Goal: Task Accomplishment & Management: Complete application form

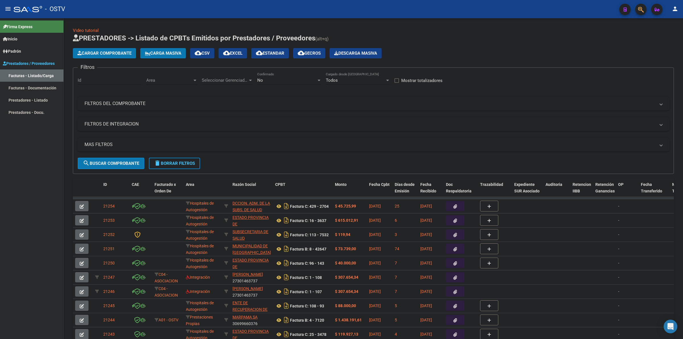
click at [3, 8] on button "menu" at bounding box center [7, 8] width 11 height 11
click at [9, 9] on mat-icon "menu" at bounding box center [8, 8] width 7 height 7
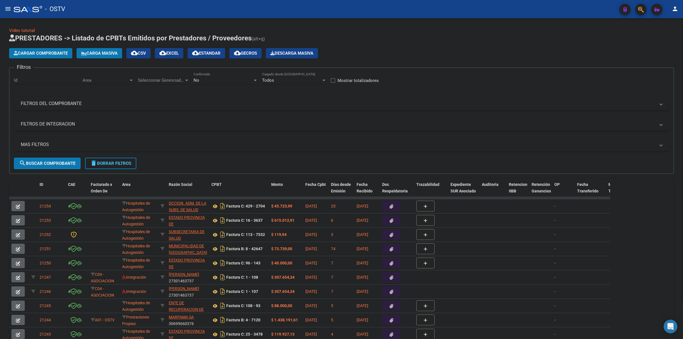
click at [399, 45] on app-list-header "PRESTADORES -> Listado de CPBTs Emitidos por Prestadores / Proveedores (alt+q) …" at bounding box center [341, 104] width 665 height 140
click at [204, 81] on div "No" at bounding box center [223, 80] width 59 height 5
click at [204, 59] on span "Todos" at bounding box center [226, 54] width 64 height 13
click at [59, 143] on mat-panel-title "MAS FILTROS" at bounding box center [338, 145] width 635 height 6
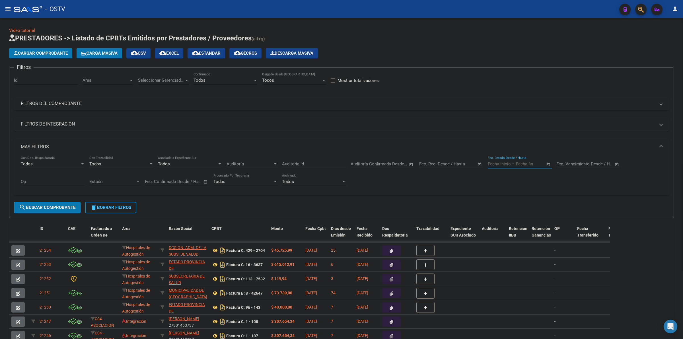
click at [504, 163] on input "text" at bounding box center [499, 163] width 23 height 5
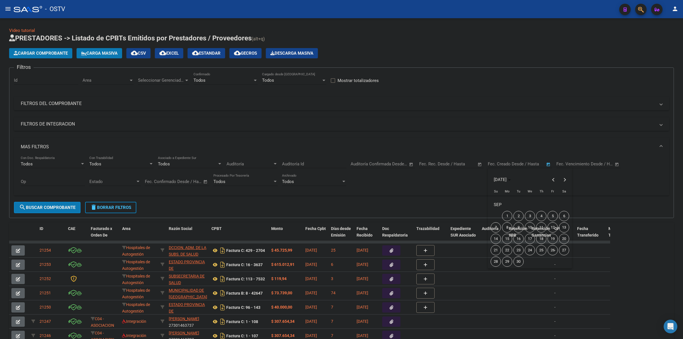
click at [552, 227] on span "12" at bounding box center [553, 227] width 10 height 10
type input "[DATE]"
click at [499, 239] on span "14" at bounding box center [496, 239] width 10 height 10
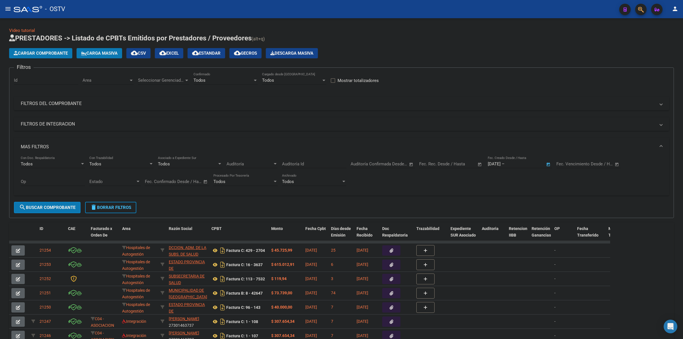
type input "14/09/2025"
click at [62, 207] on span "search Buscar Comprobante" at bounding box center [47, 207] width 56 height 5
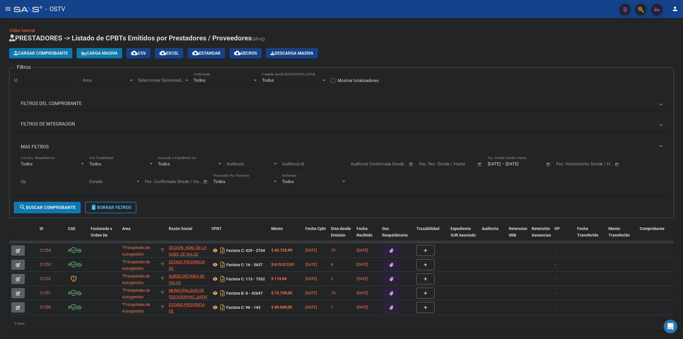
click at [221, 54] on span "cloud_download Estandar" at bounding box center [206, 53] width 28 height 5
click at [168, 81] on span "Seleccionar Gerenciador" at bounding box center [161, 80] width 46 height 5
click at [149, 94] on span "Todos" at bounding box center [178, 92] width 80 height 13
click at [101, 73] on div "Area Area" at bounding box center [108, 78] width 51 height 12
click at [100, 76] on input "dropdown search" at bounding box center [115, 79] width 74 height 13
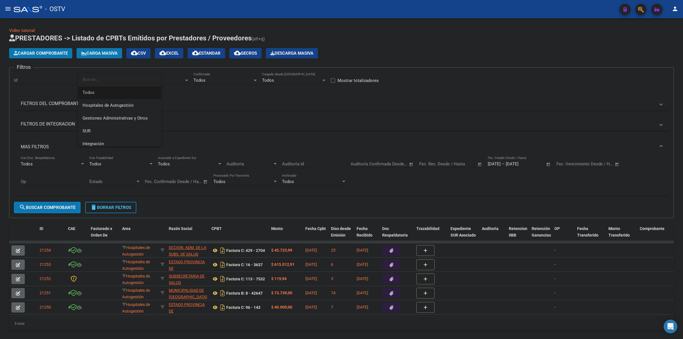
click at [98, 90] on span "Todos" at bounding box center [120, 92] width 74 height 13
click at [67, 204] on button "search Buscar Comprobante" at bounding box center [47, 207] width 67 height 11
click at [220, 53] on span "cloud_download Estandar" at bounding box center [206, 53] width 28 height 5
click at [105, 208] on span "delete Borrar Filtros" at bounding box center [110, 207] width 41 height 5
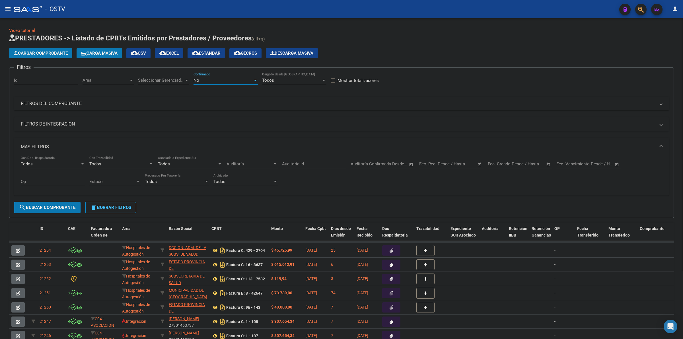
click at [215, 80] on div "No" at bounding box center [223, 80] width 59 height 5
click at [207, 54] on span "Todos" at bounding box center [226, 54] width 64 height 13
click at [419, 52] on div "Cargar Comprobante Carga Masiva cloud_download CSV cloud_download EXCEL cloud_d…" at bounding box center [341, 53] width 665 height 10
click at [118, 205] on span "delete Borrar Filtros" at bounding box center [110, 207] width 41 height 5
click at [196, 81] on span "No" at bounding box center [197, 80] width 6 height 5
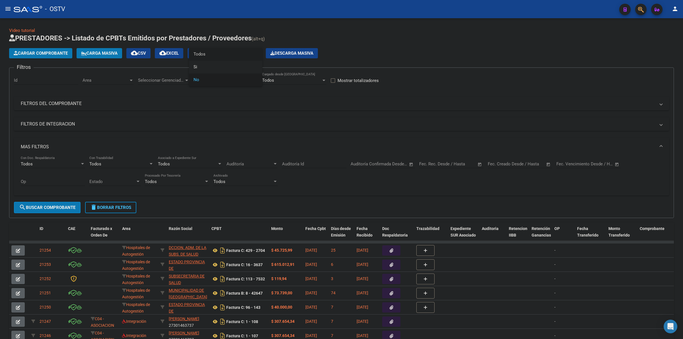
click at [204, 54] on span "Todos" at bounding box center [226, 54] width 64 height 13
click at [61, 205] on span "search Buscar Comprobante" at bounding box center [47, 207] width 56 height 5
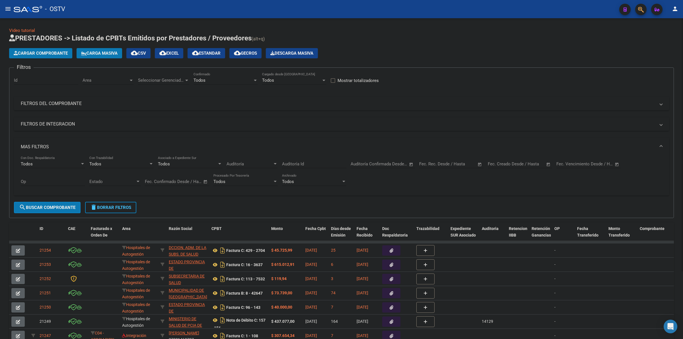
click at [436, 46] on app-list-header "PRESTADORES -> Listado de CPBTs Emitidos por Prestadores / Proveedores (alt+q) …" at bounding box center [341, 126] width 665 height 185
click at [442, 37] on h1 "PRESTADORES -> Listado de CPBTs Emitidos por Prestadores / Proveedores (alt+q)" at bounding box center [341, 39] width 665 height 10
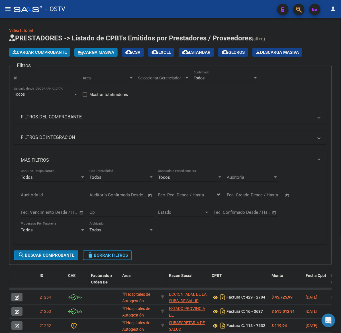
click at [321, 39] on h1 "PRESTADORES -> Listado de CPBTs Emitidos por Prestadores / Proveedores (alt+q)" at bounding box center [170, 39] width 323 height 10
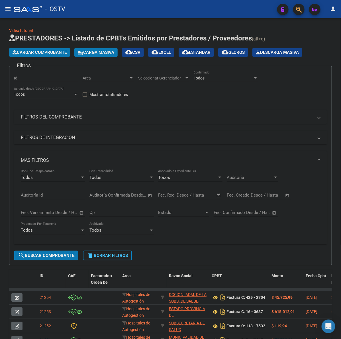
click at [59, 54] on span "Cargar Comprobante" at bounding box center [40, 52] width 54 height 5
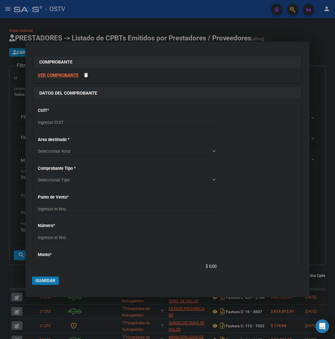
click at [84, 123] on input "Ingresar CUIT" at bounding box center [127, 122] width 179 height 5
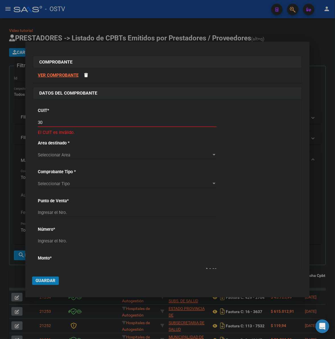
click at [98, 123] on input "30" at bounding box center [127, 122] width 179 height 5
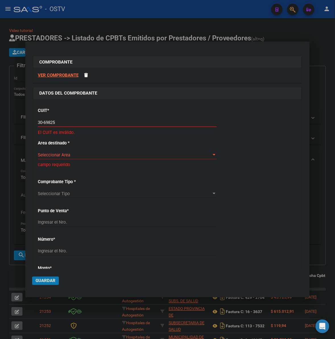
click at [98, 122] on input "30-69825" at bounding box center [127, 122] width 179 height 5
type input "30-69825514-1"
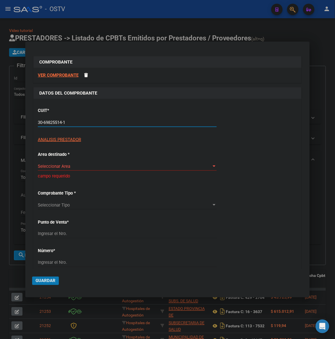
type input "7"
type input "30-69825514-1"
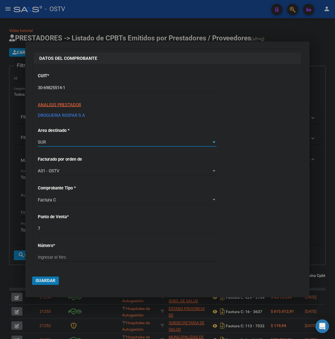
scroll to position [36, 0]
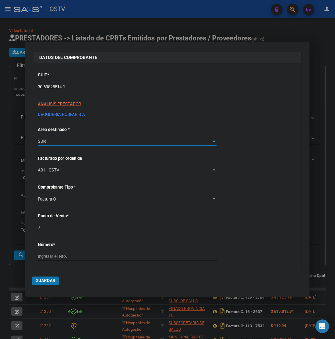
click at [95, 224] on div "7 Ingresar el Nro." at bounding box center [127, 228] width 179 height 9
click at [95, 228] on input "7" at bounding box center [127, 227] width 179 height 5
type input "1531798"
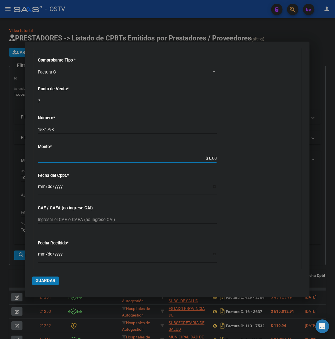
type input "$ 40.942,93"
type input "2025-08-28"
type input "75351941357758"
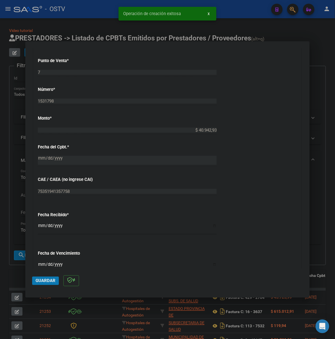
scroll to position [285, 0]
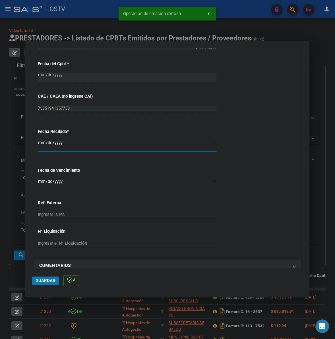
click at [42, 145] on input "2025-09-15" at bounding box center [127, 144] width 179 height 9
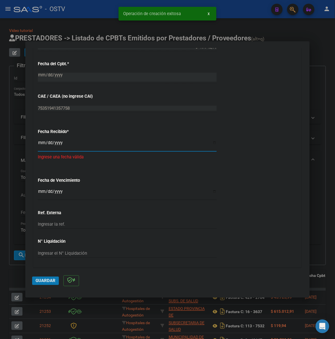
type input "2025-09-01"
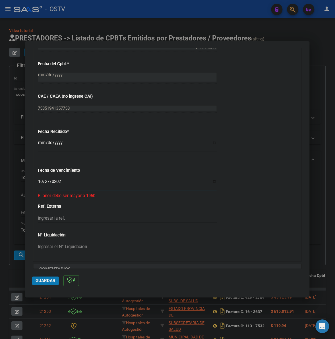
type input "2025-10-27"
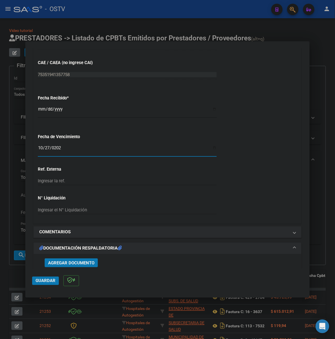
scroll to position [368, 0]
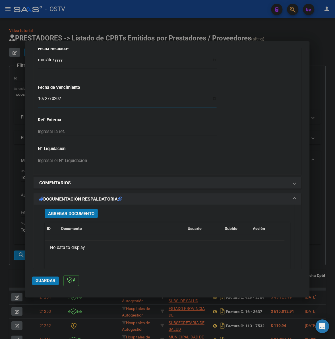
click at [93, 210] on button "Agregar Documento" at bounding box center [71, 213] width 53 height 9
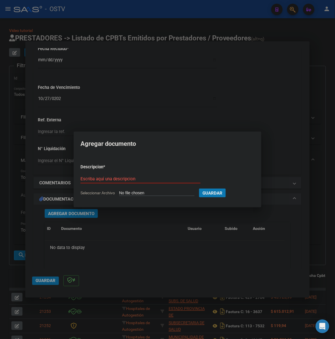
type input "C:\fakepath\FACTURA - 7 1531798 - DROGUERIA ROSFAR.pdf"
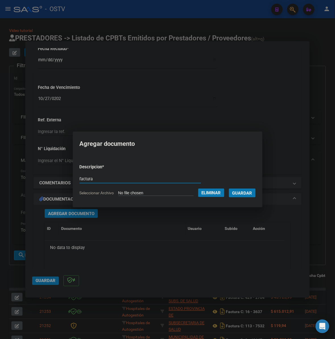
type input "factura"
click at [229, 188] on button "Guardar" at bounding box center [242, 192] width 27 height 9
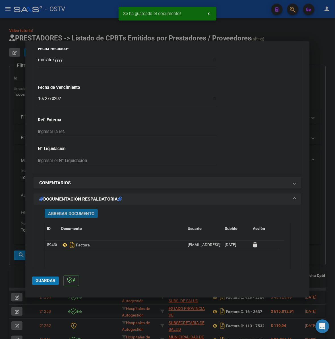
click at [73, 216] on span "Agregar Documento" at bounding box center [71, 213] width 46 height 5
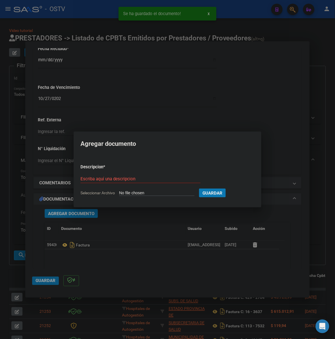
type input "C:\fakepath\ANEXO - 7 1531798 - DROGUERIA ROSFAR.pdf"
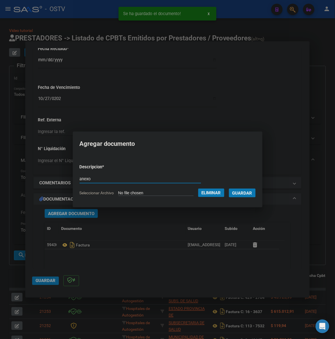
type input "anexo"
click at [229, 188] on button "Guardar" at bounding box center [242, 192] width 27 height 9
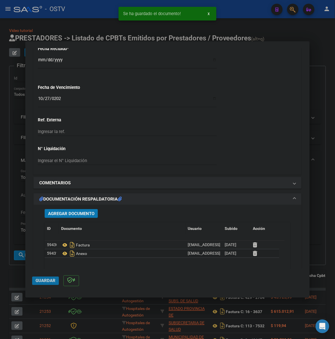
click at [53, 285] on button "Guardar" at bounding box center [45, 280] width 27 height 9
click at [327, 206] on div at bounding box center [167, 169] width 335 height 339
type input "$ 0,00"
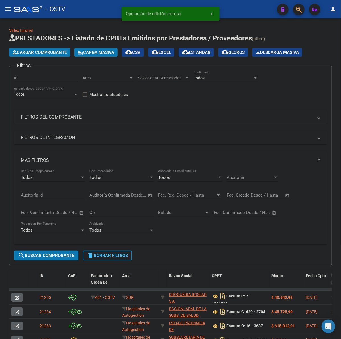
click at [52, 53] on span "Cargar Comprobante" at bounding box center [40, 52] width 54 height 5
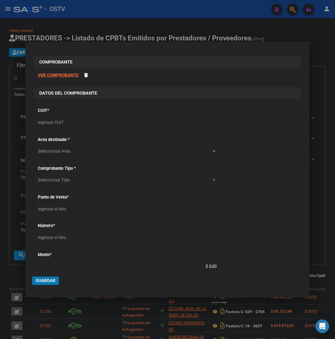
click at [86, 126] on div "Ingresar CUIT" at bounding box center [127, 122] width 179 height 9
click at [86, 122] on input "Ingresar CUIT" at bounding box center [127, 122] width 179 height 5
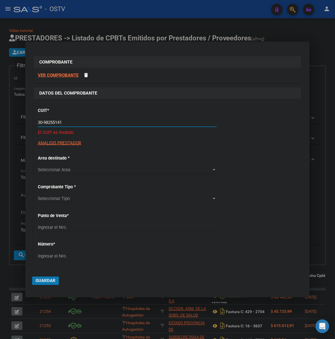
type input "30-69825514-1"
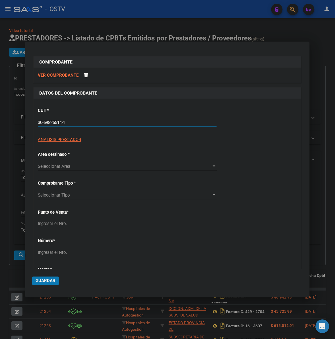
type input "7"
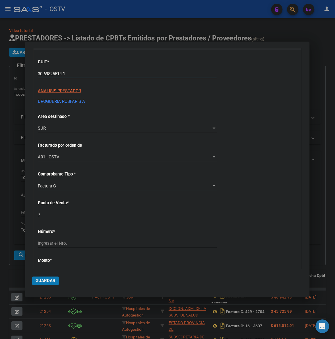
scroll to position [59, 0]
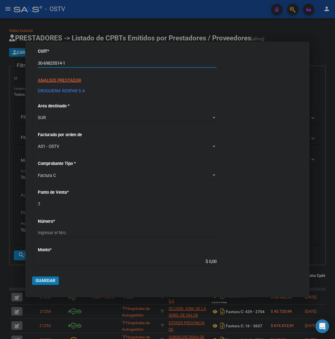
type input "30-69825514-1"
click at [70, 221] on p "Número *" at bounding box center [77, 221] width 78 height 7
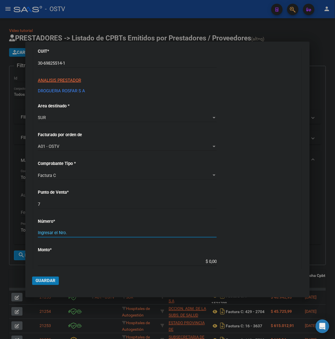
click at [69, 231] on input "Ingresar el Nro." at bounding box center [127, 232] width 179 height 5
type input "1531797"
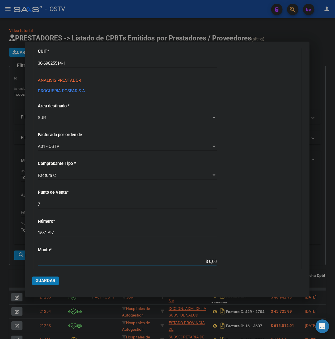
type input "$ 83.524,00"
type input "2025-08-28"
type input "75351941340504"
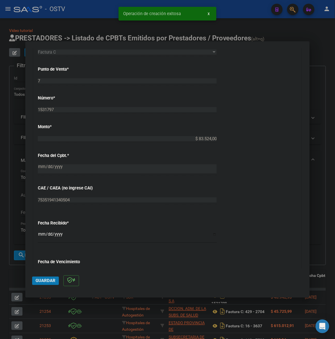
scroll to position [261, 0]
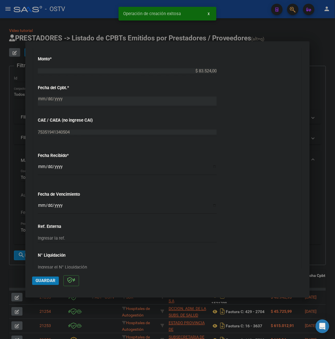
click at [40, 167] on input "2025-09-15" at bounding box center [127, 168] width 179 height 9
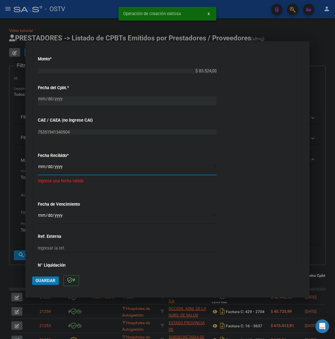
type input "2025-09-01"
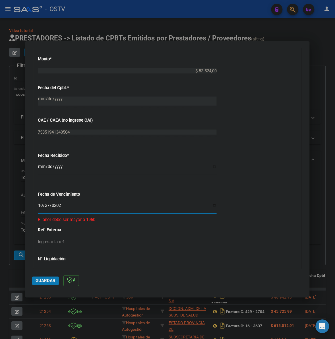
type input "2025-10-27"
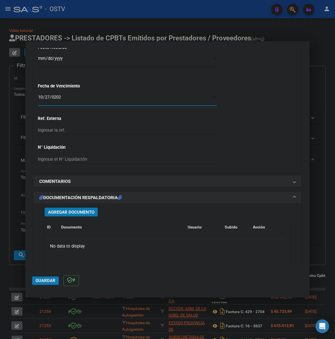
scroll to position [415, 0]
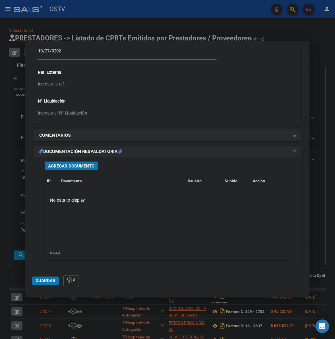
click at [76, 164] on span "Agregar Documento" at bounding box center [71, 165] width 46 height 5
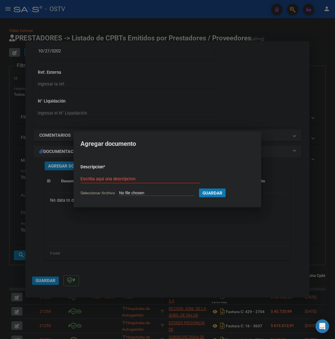
type input "C:\fakepath\FACTURA - 7 1531797 - DROGUERIA ROSFAR.pdf"
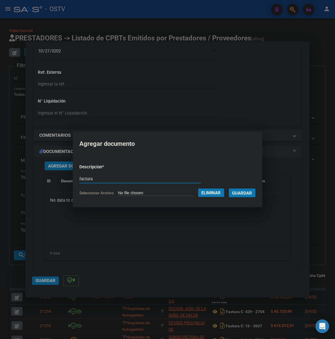
type input "factura"
click at [229, 188] on button "Guardar" at bounding box center [242, 192] width 27 height 9
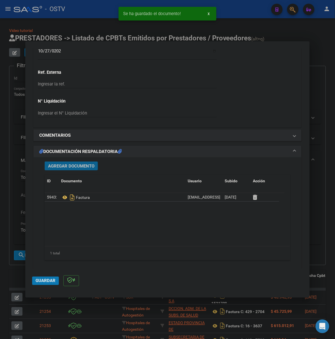
click at [77, 169] on button "Agregar Documento" at bounding box center [71, 165] width 53 height 9
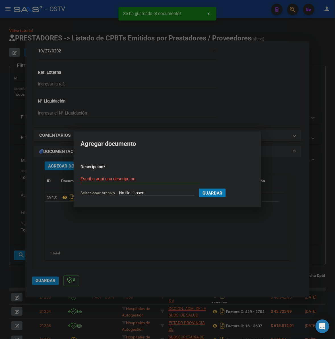
type input "C:\fakepath\ANEXO - 7 1531797 - DROGUERIA ROSFAR.pdf"
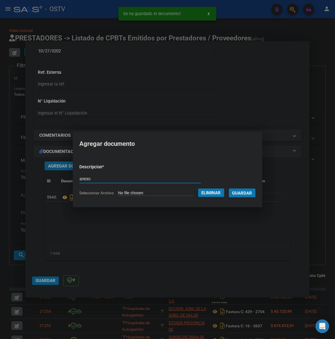
type input "anexo"
click at [229, 188] on button "Guardar" at bounding box center [242, 192] width 27 height 9
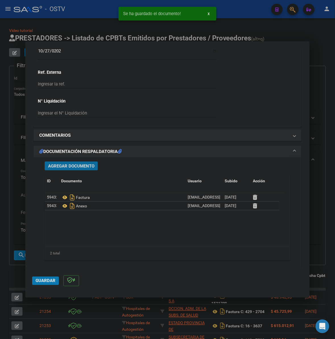
click at [43, 281] on span "Guardar" at bounding box center [46, 280] width 20 height 5
click at [45, 282] on span "Guardar" at bounding box center [46, 280] width 20 height 5
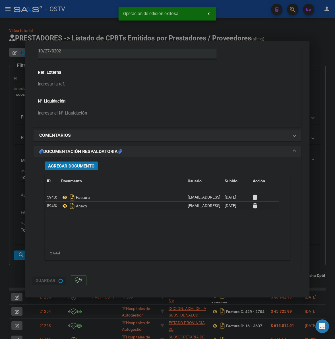
click at [17, 276] on div at bounding box center [167, 169] width 335 height 339
type input "$ 0,00"
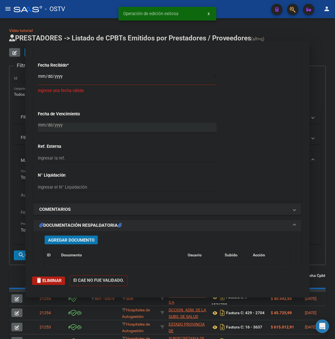
scroll to position [489, 0]
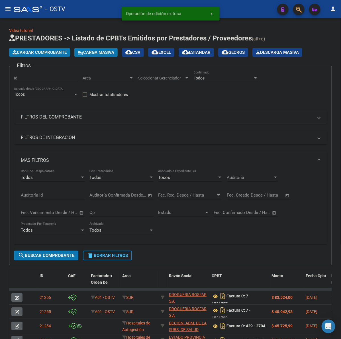
click at [54, 50] on span "Cargar Comprobante" at bounding box center [40, 52] width 54 height 5
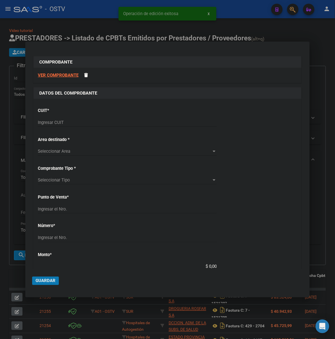
click at [80, 118] on div "Ingresar CUIT" at bounding box center [127, 122] width 179 height 9
click at [79, 121] on input "Ingresar CUIT" at bounding box center [127, 122] width 179 height 5
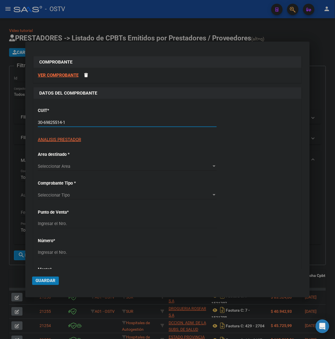
type input "30-69825514-1"
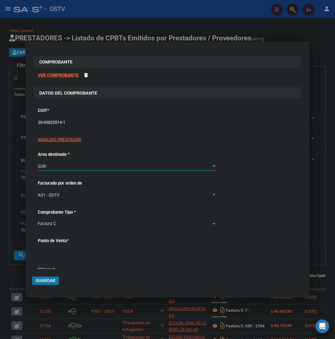
type input "7"
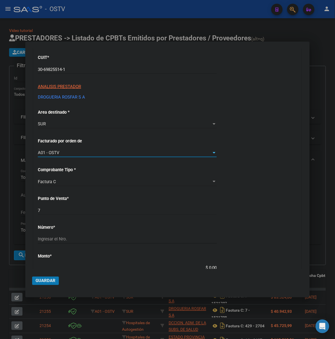
scroll to position [59, 0]
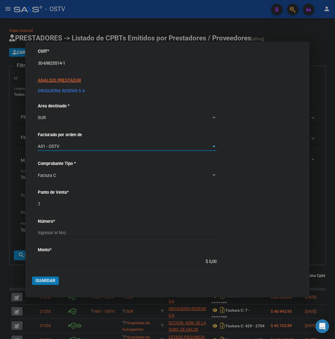
click at [83, 231] on input "Ingresar el Nro." at bounding box center [127, 232] width 179 height 5
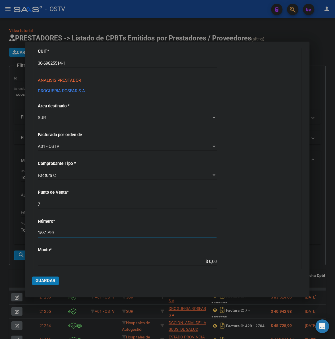
type input "1531799"
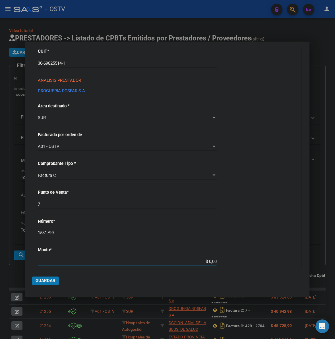
type input "$ 119.115,91"
type input "2025-08-28"
type input "75351941382095"
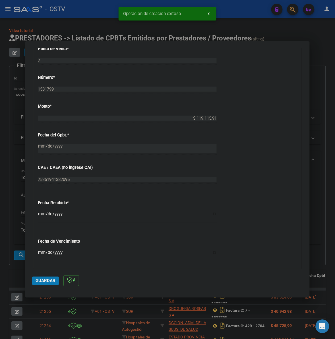
scroll to position [273, 0]
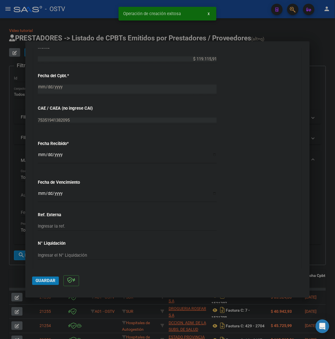
click at [35, 152] on div "CUIT * 30-69825514-1 Ingresar CUIT ANALISIS PRESTADOR DROGUERIA ROSFAR S A ARCA…" at bounding box center [168, 53] width 268 height 433
click at [40, 157] on input "2025-09-15" at bounding box center [127, 156] width 179 height 9
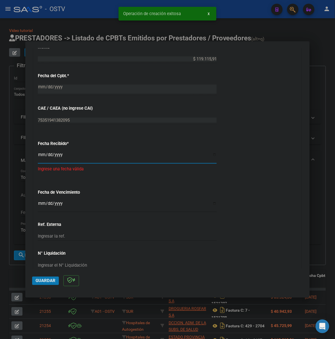
type input "2025-09-01"
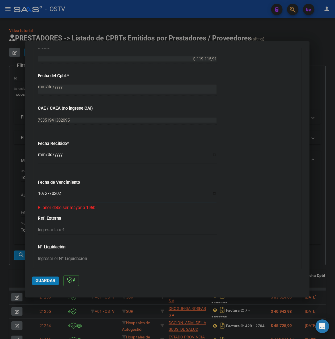
type input "2025-10-27"
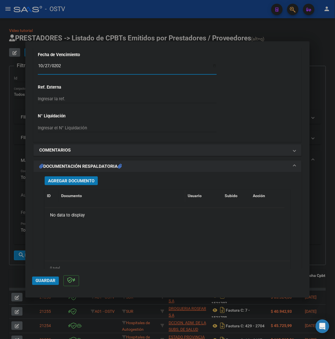
scroll to position [427, 0]
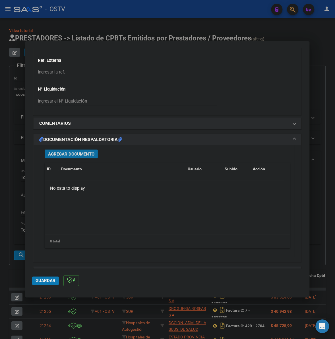
click at [87, 154] on span "Agregar Documento" at bounding box center [71, 153] width 46 height 5
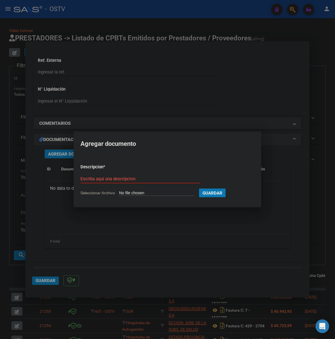
type input "C:\fakepath\FACTURA - 7 1531799 - DROGUERIA ROSFAR.pdf"
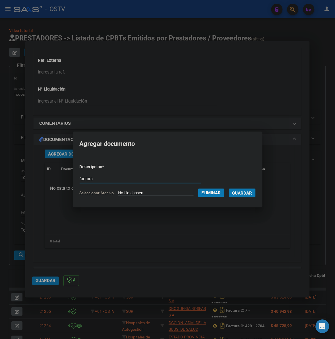
type input "factura"
click at [229, 188] on button "Guardar" at bounding box center [242, 192] width 27 height 9
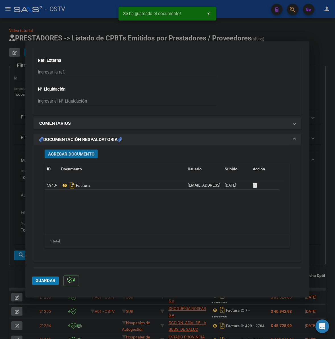
click at [58, 152] on span "Agregar Documento" at bounding box center [71, 153] width 46 height 5
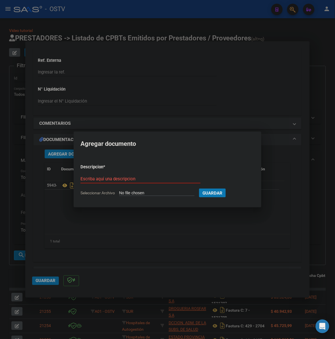
type input "C:\fakepath\ANEXO - 7 1531799 - DROGUERIA ROSFAR.pdf"
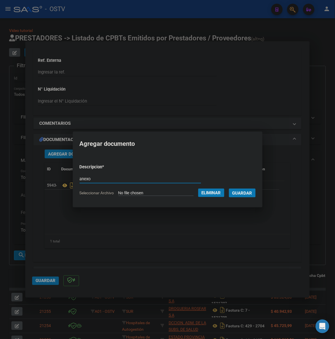
type input "anexo"
click at [229, 188] on button "Guardar" at bounding box center [242, 192] width 27 height 9
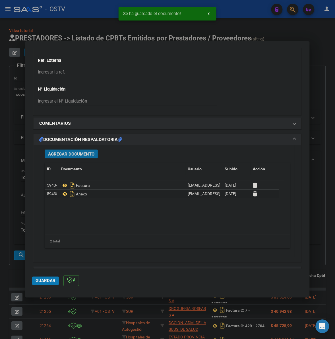
click at [43, 282] on span "Guardar" at bounding box center [46, 280] width 20 height 5
click at [42, 280] on span "Guardar" at bounding box center [46, 280] width 20 height 5
drag, startPoint x: 17, startPoint y: 275, endPoint x: 44, endPoint y: 243, distance: 41.7
click at [17, 275] on div at bounding box center [167, 169] width 335 height 339
type input "$ 0,00"
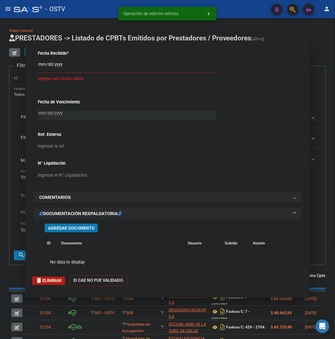
scroll to position [501, 0]
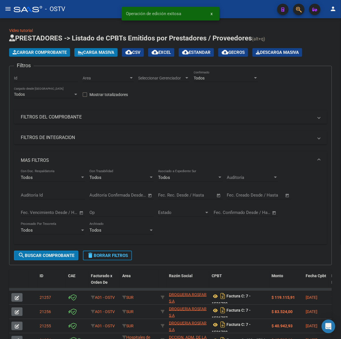
click at [28, 52] on span "Cargar Comprobante" at bounding box center [40, 52] width 54 height 5
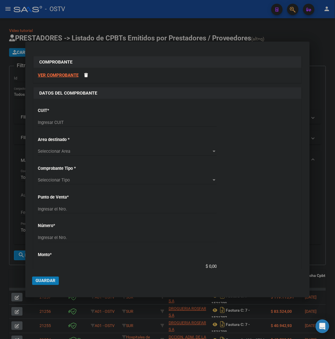
click at [60, 123] on input "Ingresar CUIT" at bounding box center [127, 122] width 179 height 5
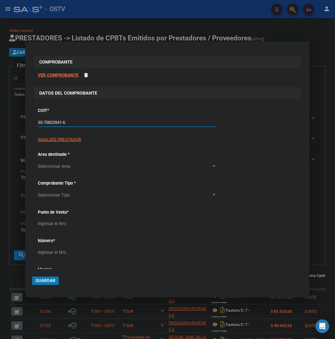
type input "30-70833541-6"
type input "8"
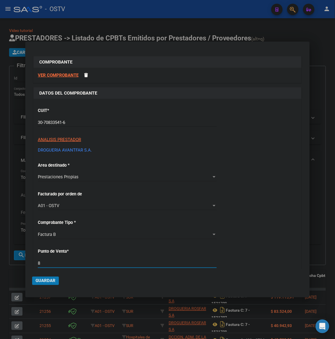
scroll to position [134, 0]
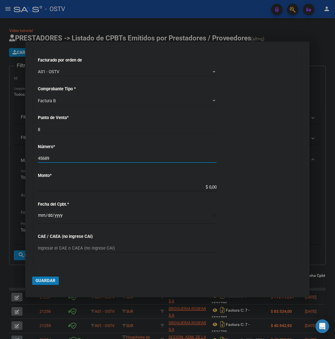
type input "45689"
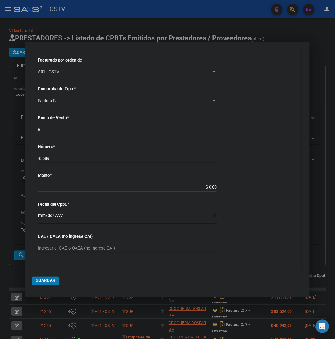
type input "$ 5.447.733,86"
type input "2025-08-26"
type input "35326460979062"
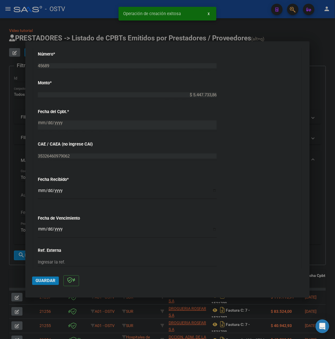
scroll to position [237, 0]
click at [42, 193] on input "2025-09-15" at bounding box center [127, 192] width 179 height 9
type input "2025-09-01"
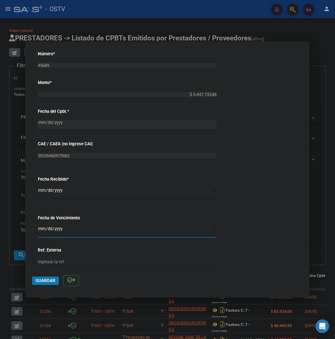
click at [42, 228] on input "2025-08-31" at bounding box center [127, 231] width 179 height 9
type input "2025-08-26"
type input "2025-10-26"
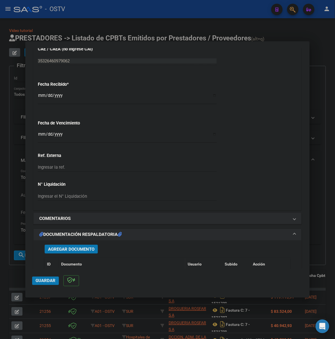
scroll to position [368, 0]
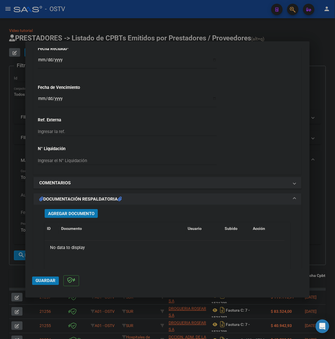
click at [83, 212] on span "Agregar Documento" at bounding box center [71, 213] width 46 height 5
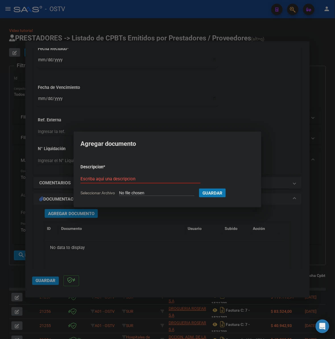
type input "C:\fakepath\FACTURA - 8 45689 - DROGUERIA AVANTFAR.pdf"
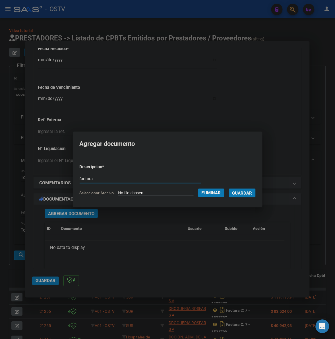
type input "factura"
click at [229, 188] on button "Guardar" at bounding box center [242, 192] width 27 height 9
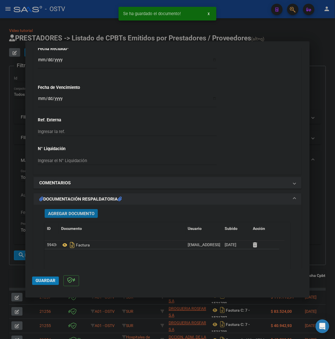
click at [80, 211] on span "Agregar Documento" at bounding box center [71, 213] width 46 height 5
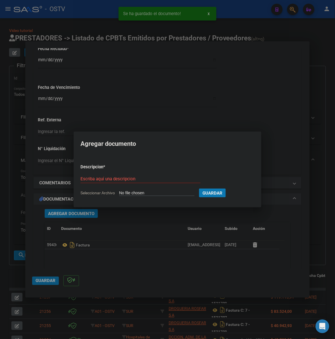
type input "C:\fakepath\ANEXO - 8 45689 - DROGUERIA AVANTFAR.pdf"
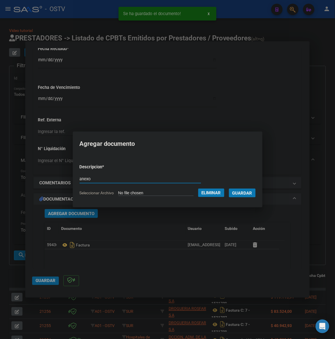
type input "anexo"
click at [229, 188] on button "Guardar" at bounding box center [242, 192] width 27 height 9
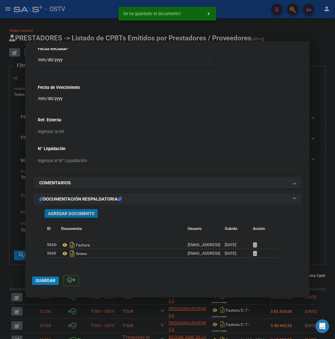
click at [50, 279] on span "Guardar" at bounding box center [46, 280] width 20 height 5
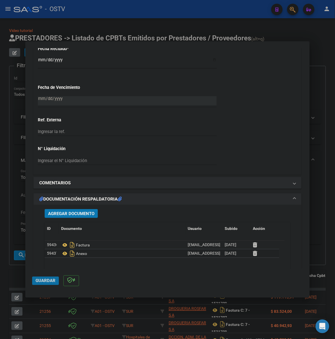
click at [36, 280] on span "Guardar" at bounding box center [46, 280] width 20 height 5
click at [22, 276] on div at bounding box center [167, 169] width 335 height 339
type input "$ 0,00"
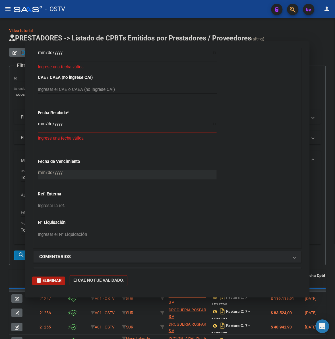
scroll to position [432, 0]
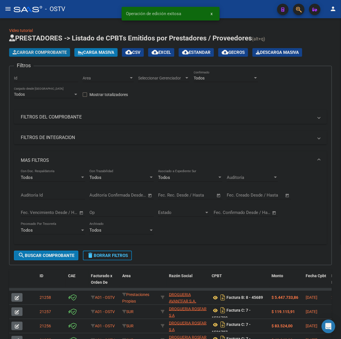
click at [57, 53] on span "Cargar Comprobante" at bounding box center [40, 52] width 54 height 5
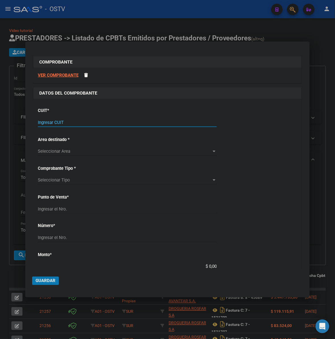
click at [90, 124] on input "Ingresar CUIT" at bounding box center [127, 122] width 179 height 5
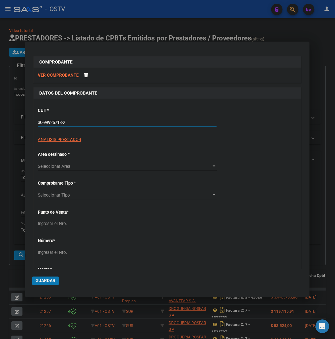
type input "30-99925718-2"
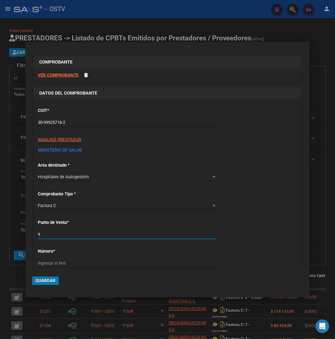
type input "9"
type input "23419"
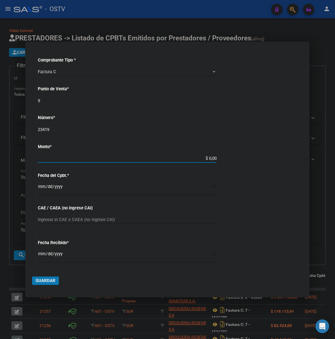
scroll to position [131, 0]
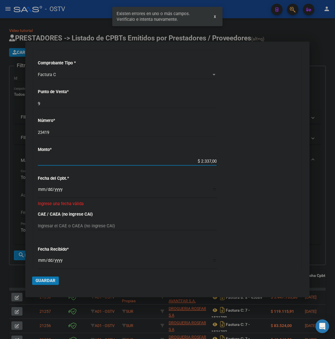
type input "$ 23.370,00"
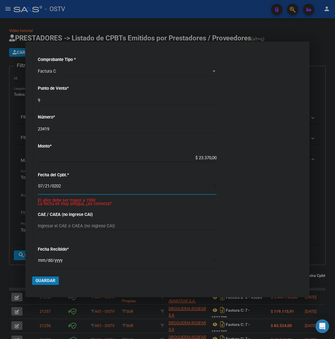
type input "2025-07-21"
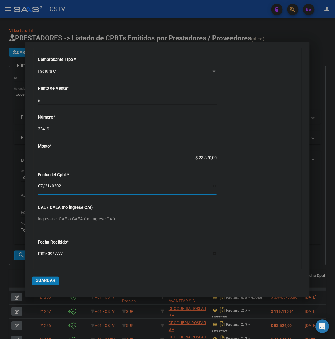
scroll to position [127, 0]
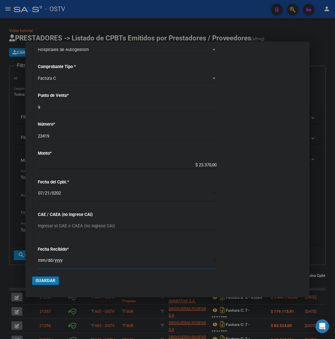
type input "2025-09-01"
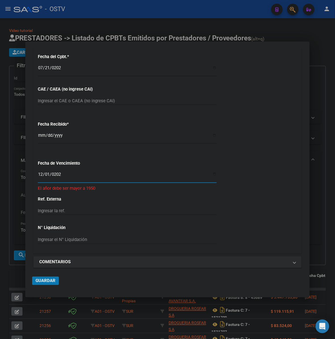
type input "2025-12-01"
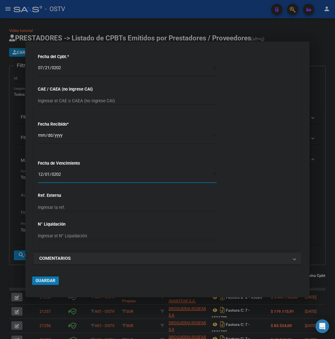
click at [49, 282] on span "Guardar" at bounding box center [46, 280] width 20 height 5
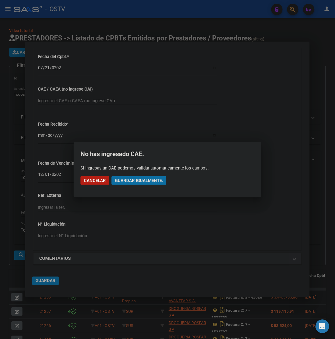
drag, startPoint x: 153, startPoint y: 184, endPoint x: 279, endPoint y: 178, distance: 126.3
click at [155, 183] on button "Guardar igualmente." at bounding box center [139, 180] width 55 height 9
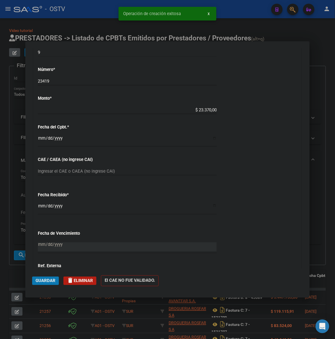
scroll to position [385, 0]
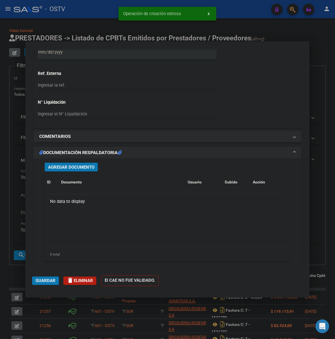
click at [86, 166] on span "Agregar Documento" at bounding box center [71, 167] width 46 height 5
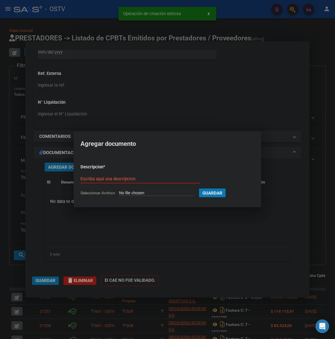
type input "C:\fakepath\FACTURA - 9 23419 - MINISTERIO DE SALUD DE CORDOBA.pdf"
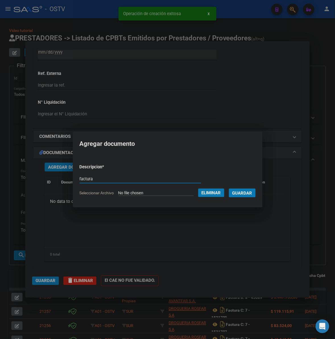
type input "factura"
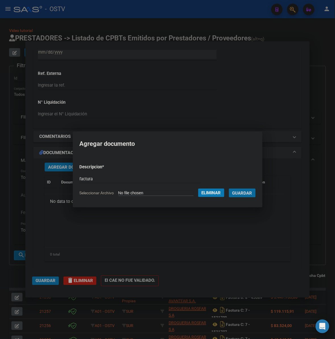
click at [229, 188] on button "Guardar" at bounding box center [242, 192] width 27 height 9
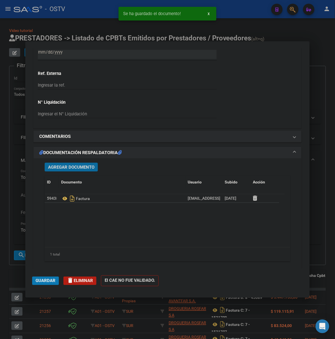
click at [60, 165] on span "Agregar Documento" at bounding box center [71, 167] width 46 height 5
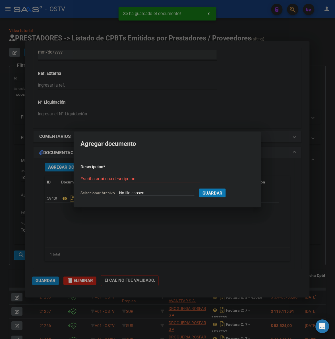
type input "C:\fakepath\ANEXO - 9 23419 - MINISTERIO DE SALUD DE CORDOBA.pdf"
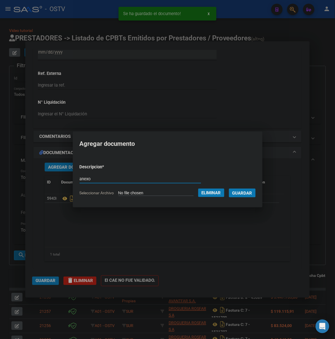
type input "anexo"
click at [229, 188] on button "Guardar" at bounding box center [242, 192] width 27 height 9
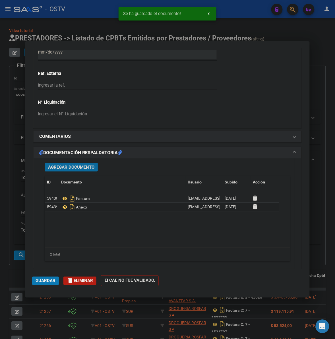
click at [46, 281] on span "Guardar" at bounding box center [46, 280] width 20 height 5
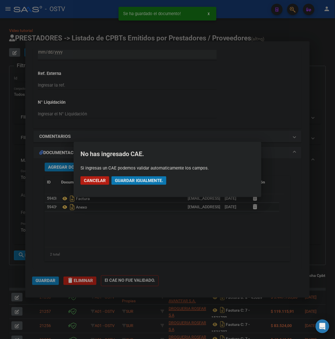
drag, startPoint x: 134, startPoint y: 179, endPoint x: 258, endPoint y: 124, distance: 135.9
click at [138, 177] on button "Guardar igualmente." at bounding box center [139, 180] width 55 height 9
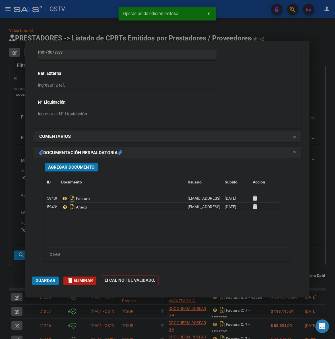
click at [326, 154] on div at bounding box center [167, 169] width 335 height 339
type input "$ 0,00"
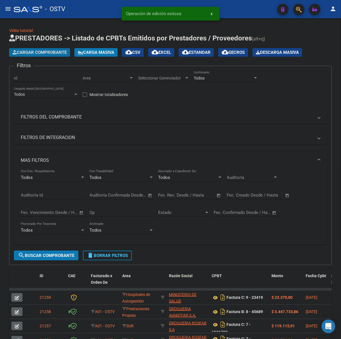
click at [42, 56] on button "Cargar Comprobante" at bounding box center [39, 52] width 61 height 9
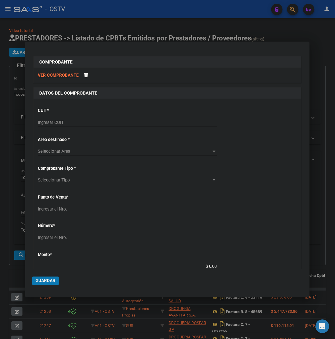
click at [56, 124] on input "Ingresar CUIT" at bounding box center [127, 122] width 179 height 5
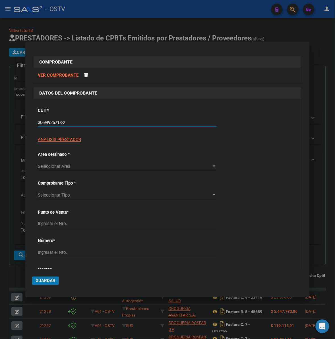
type input "30-99925718-2"
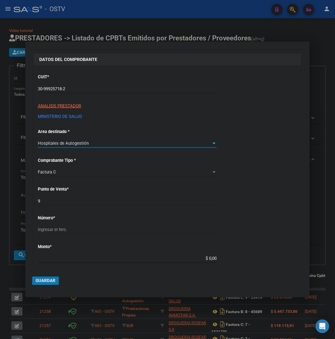
scroll to position [36, 0]
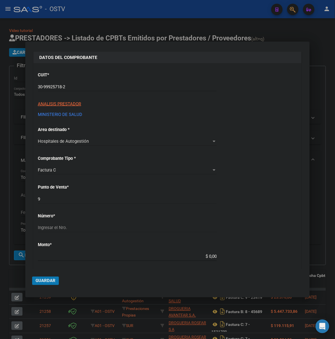
click at [82, 203] on div "9 Ingresar el Nro." at bounding box center [127, 199] width 179 height 9
click at [83, 202] on div "9 Ingresar el Nro." at bounding box center [127, 199] width 179 height 9
click at [88, 199] on input "9" at bounding box center [127, 198] width 179 height 5
click at [89, 201] on input "9" at bounding box center [127, 198] width 179 height 5
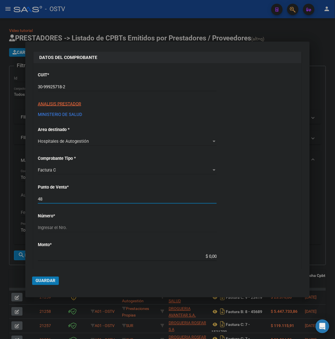
type input "48"
type input "12758"
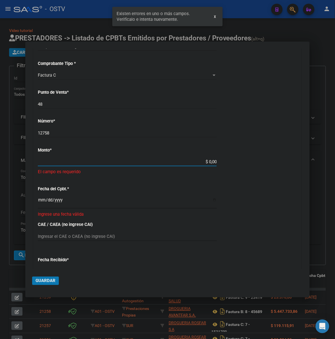
scroll to position [131, 0]
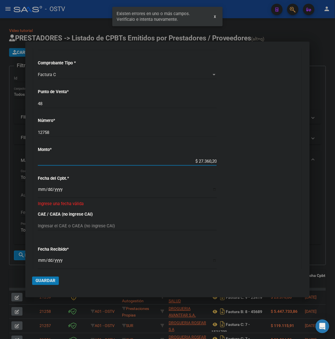
type input "$ 273.602,00"
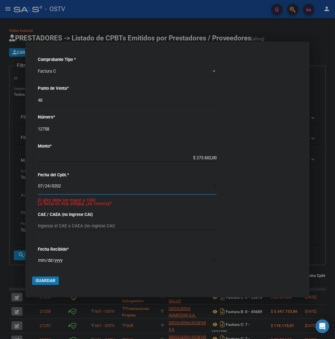
type input "2025-07-24"
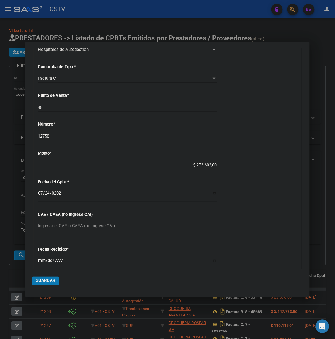
type input "2025-09-01"
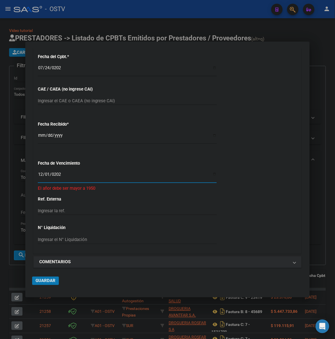
type input "2025-12-01"
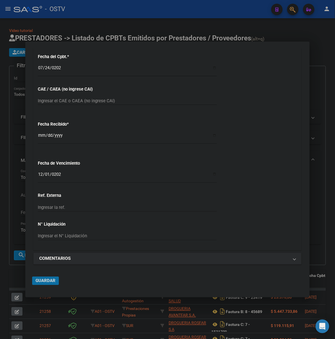
click at [43, 278] on button "Guardar" at bounding box center [45, 280] width 27 height 9
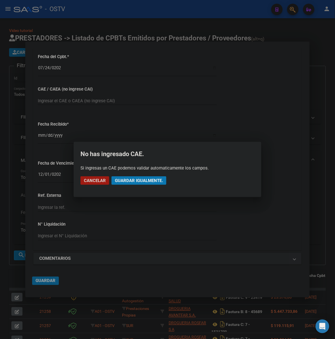
click at [135, 181] on span "Guardar igualmente." at bounding box center [139, 180] width 48 height 5
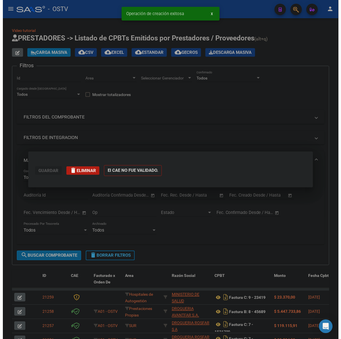
scroll to position [0, 0]
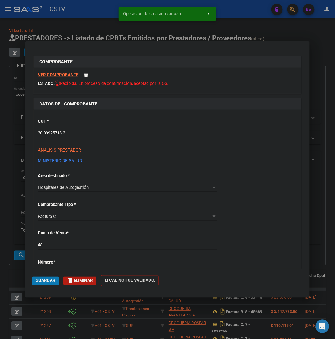
click at [312, 200] on div at bounding box center [167, 169] width 335 height 339
type input "$ 0,00"
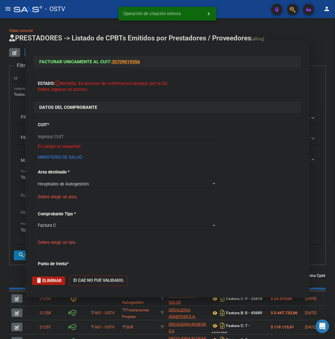
click at [308, 200] on div "Todos Con Doc. Respaldatoria Todos Con Trazabilidad Todos Asociado a Expediente…" at bounding box center [168, 204] width 294 height 70
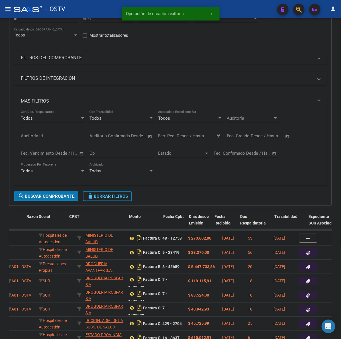
scroll to position [0, 142]
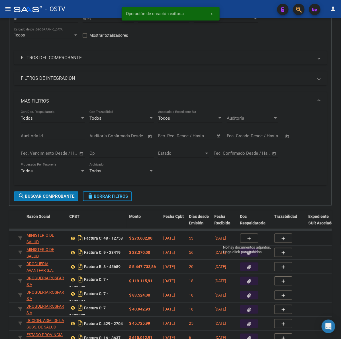
click at [248, 237] on icon "button" at bounding box center [249, 238] width 4 height 4
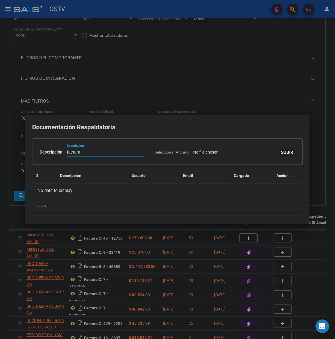
type input "factura"
type input "C:\fakepath\FACTURA - 48 12758 - MINISTERIO DE SALUD DE CORDOBA.pdf"
click at [278, 157] on button "SUBIR" at bounding box center [287, 152] width 19 height 9
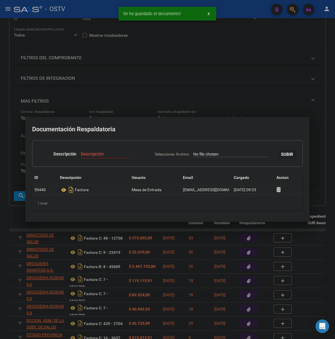
click at [105, 147] on div "Descripción Descripción" at bounding box center [94, 155] width 112 height 17
click at [97, 150] on div "Descripción" at bounding box center [105, 154] width 49 height 9
click at [88, 159] on div "Descripción" at bounding box center [105, 157] width 49 height 14
drag, startPoint x: 88, startPoint y: 158, endPoint x: 89, endPoint y: 155, distance: 3.8
click at [89, 156] on div "Descripción" at bounding box center [105, 157] width 49 height 14
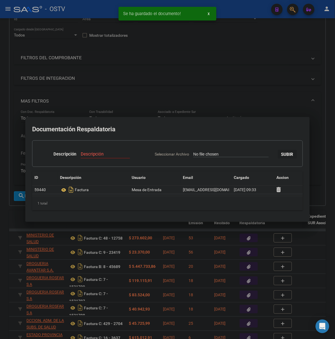
click at [89, 154] on input "Descripción" at bounding box center [105, 153] width 49 height 5
type input "anexo"
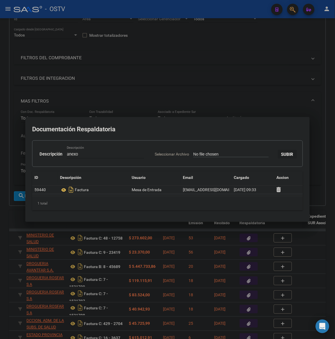
type input "C:\fakepath\ANEXO - 48 12758 - MINISTERIO DE SALUD DE CORDOBA.pdf"
click at [278, 159] on button "SUBIR" at bounding box center [287, 154] width 19 height 9
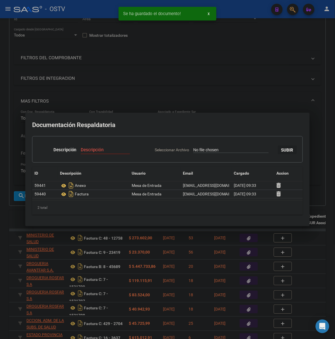
click at [216, 80] on div at bounding box center [167, 169] width 335 height 339
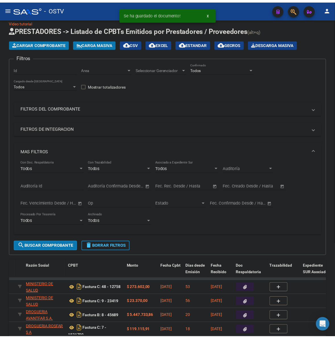
scroll to position [0, 0]
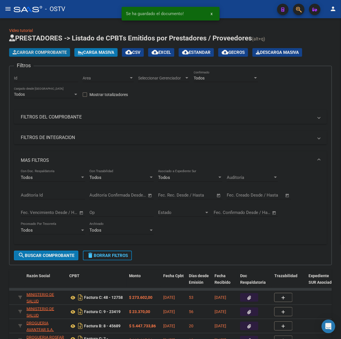
click at [64, 55] on button "Cargar Comprobante" at bounding box center [39, 52] width 61 height 9
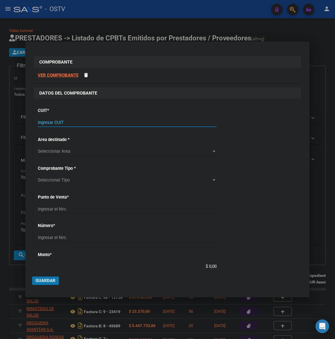
click at [75, 123] on input "Ingresar CUIT" at bounding box center [127, 122] width 179 height 5
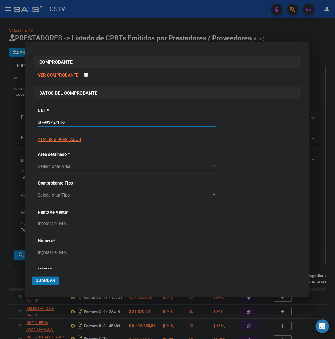
type input "30-99925718-2"
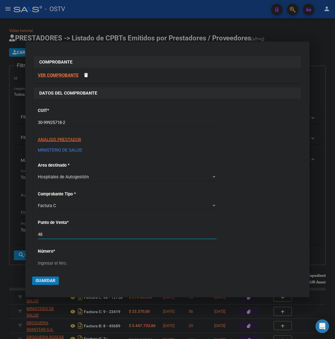
click at [77, 236] on input "48" at bounding box center [127, 234] width 179 height 5
type input "4"
type input "26819"
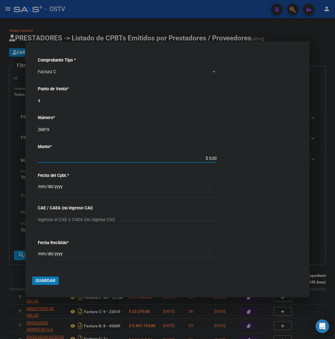
scroll to position [131, 0]
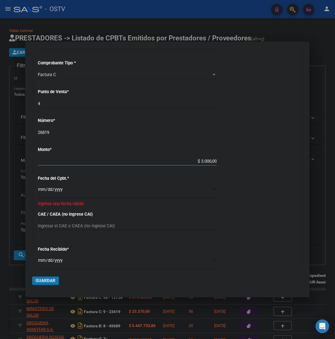
type input "$ 30.000,00"
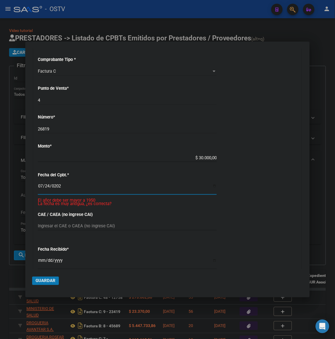
type input "2025-07-24"
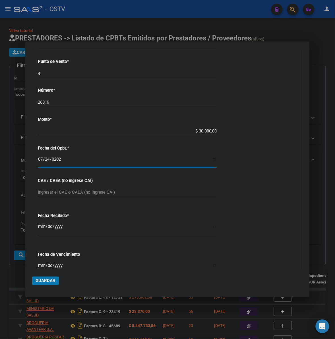
scroll to position [163, 0]
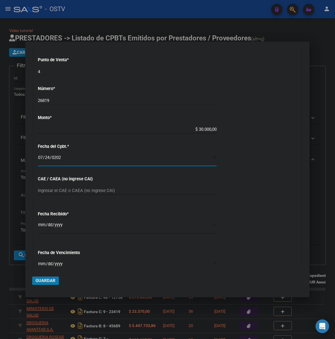
click at [99, 160] on input "2025-07-24" at bounding box center [127, 159] width 179 height 9
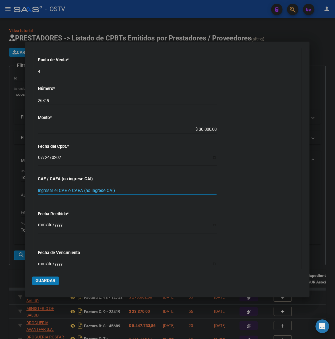
click at [50, 189] on input "Ingresar el CAE o CAEA (no ingrese CAI)" at bounding box center [127, 190] width 179 height 5
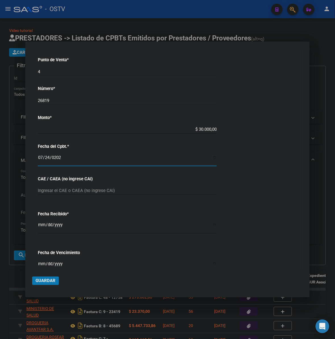
click at [41, 156] on input "2025-07-24" at bounding box center [127, 159] width 179 height 9
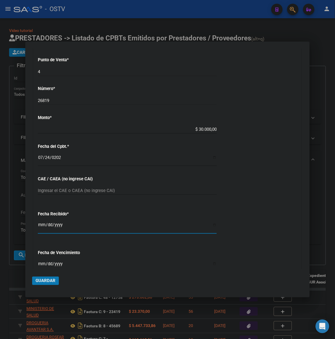
click at [42, 225] on input "2025-09-15" at bounding box center [127, 227] width 179 height 9
type input "2025-09-01"
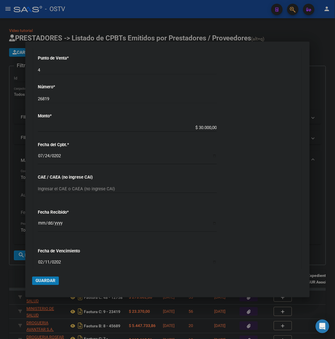
type input "2025-02-11"
type input "2025-12-01"
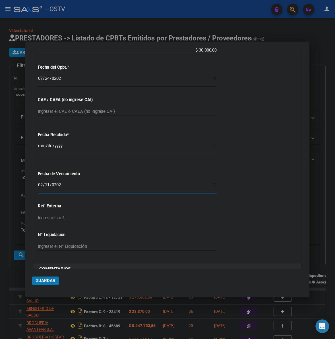
scroll to position [253, 0]
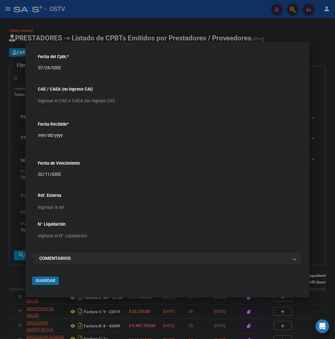
click at [54, 278] on span "Guardar" at bounding box center [46, 280] width 20 height 5
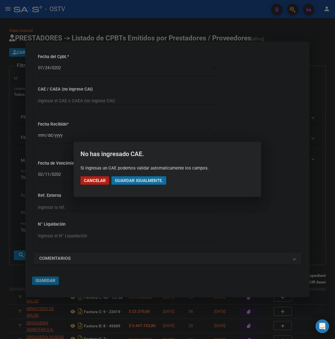
click at [150, 183] on span "Guardar igualmente." at bounding box center [139, 180] width 48 height 5
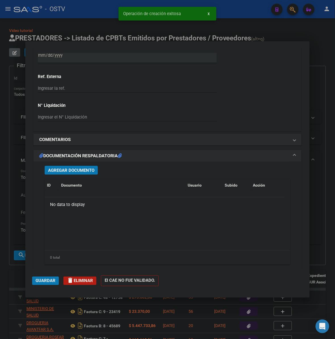
scroll to position [415, 0]
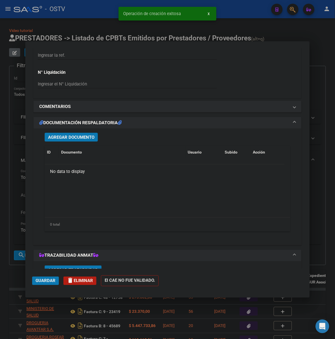
click at [85, 136] on span "Agregar Documento" at bounding box center [71, 137] width 46 height 5
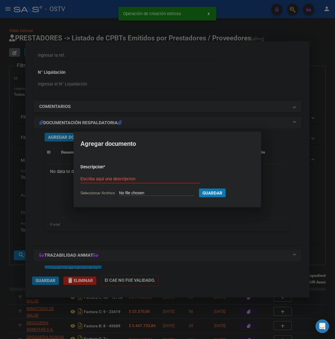
type input "C:\fakepath\FACTURA - 4 26819 - MINISTERIO DE SALUD DE CORDOBA.pdf"
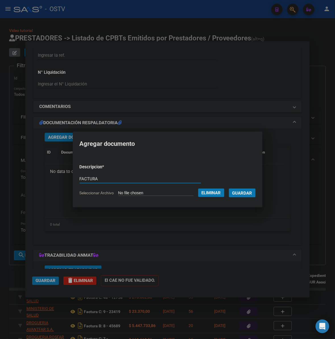
type input "FACTURA"
click at [229, 188] on button "Guardar" at bounding box center [242, 192] width 27 height 9
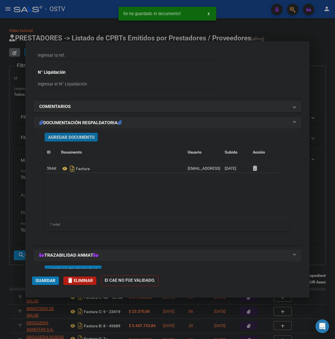
drag, startPoint x: 71, startPoint y: 136, endPoint x: 80, endPoint y: 134, distance: 8.8
click at [80, 134] on button "Agregar Documento" at bounding box center [71, 137] width 53 height 9
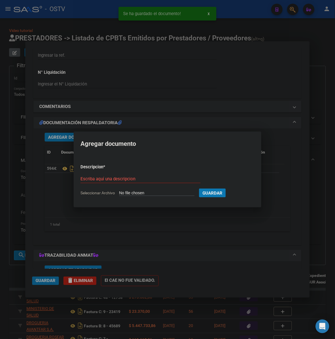
type input "C:\fakepath\ANEXO - 4 26819 - MINISTERIO DE SALUD DE CORDOBA.pdf"
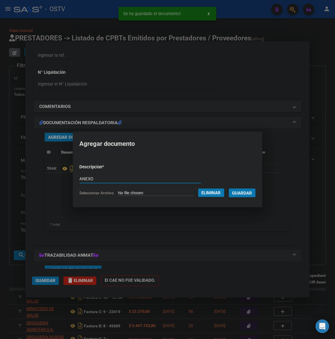
type input "ANEXO"
click at [229, 188] on button "Guardar" at bounding box center [242, 192] width 27 height 9
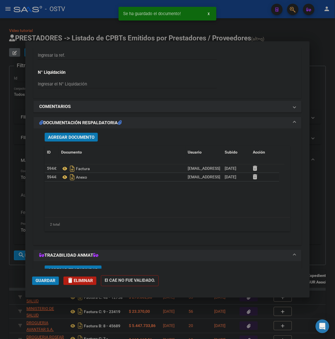
click at [50, 280] on span "Guardar" at bounding box center [46, 280] width 20 height 5
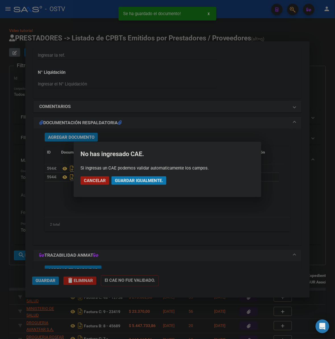
drag, startPoint x: 146, startPoint y: 181, endPoint x: 107, endPoint y: 187, distance: 39.4
click at [145, 181] on span "Guardar igualmente." at bounding box center [139, 180] width 48 height 5
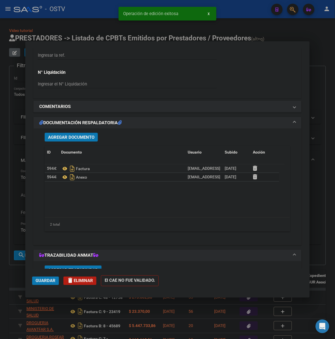
click at [11, 273] on div at bounding box center [167, 169] width 335 height 339
type input "$ 0,00"
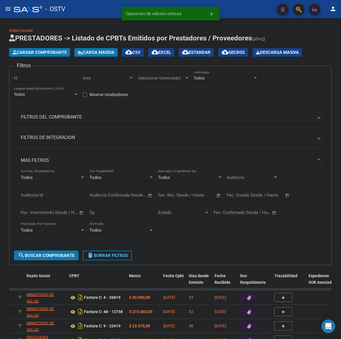
click at [45, 53] on span "Cargar Comprobante" at bounding box center [40, 52] width 54 height 5
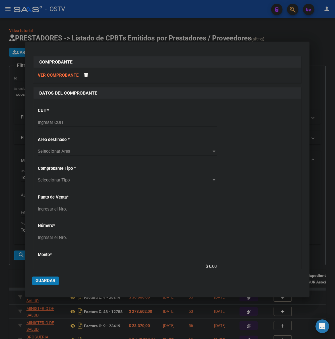
click at [67, 124] on input "Ingresar CUIT" at bounding box center [127, 122] width 179 height 5
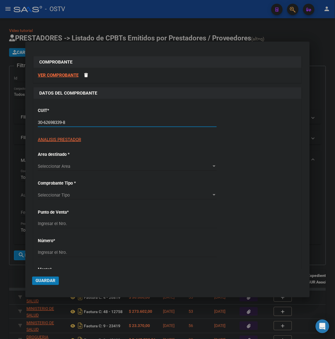
type input "30-62698339-8"
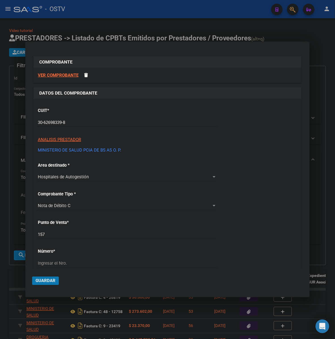
click at [65, 200] on div "CUIT * 30-62698339-8 Ingresar CUIT ANALISIS PRESTADOR MINISTERIO DE SALUD PCIA …" at bounding box center [168, 301] width 268 height 404
click at [65, 204] on span "Nota de Débito C" at bounding box center [54, 205] width 33 height 5
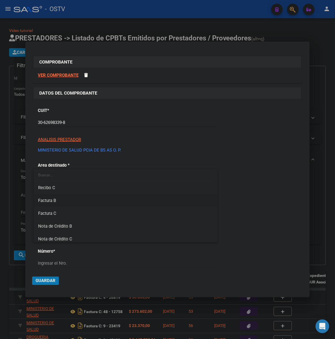
scroll to position [0, 0]
click at [59, 200] on span "Factura B" at bounding box center [125, 201] width 175 height 13
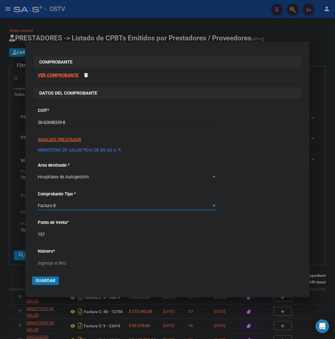
click at [68, 209] on div "Factura B Seleccionar Tipo" at bounding box center [127, 205] width 179 height 9
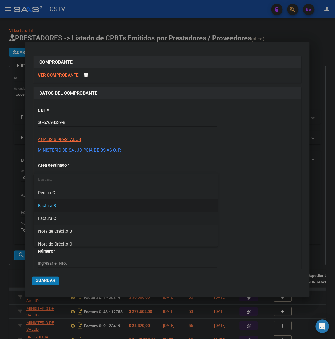
click at [56, 214] on span "Factura C" at bounding box center [125, 218] width 175 height 13
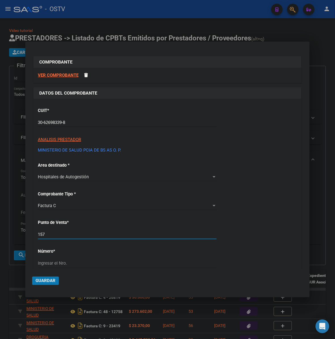
click at [45, 232] on input "157" at bounding box center [127, 234] width 179 height 5
type input "118"
type input "8598"
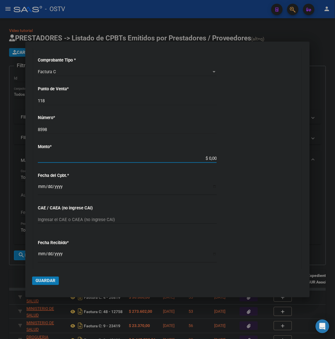
type input "$ 2.496.024,00"
type input "2025-08-27"
type input "75358738435346"
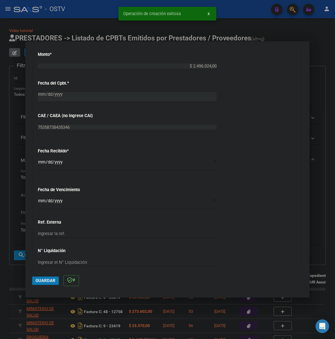
scroll to position [249, 0]
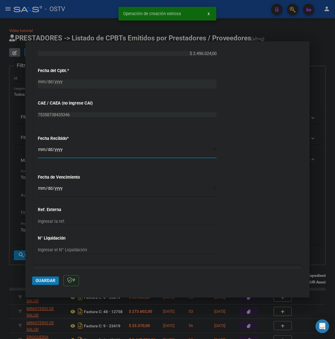
click at [41, 149] on input "2025-09-15" at bounding box center [127, 151] width 179 height 9
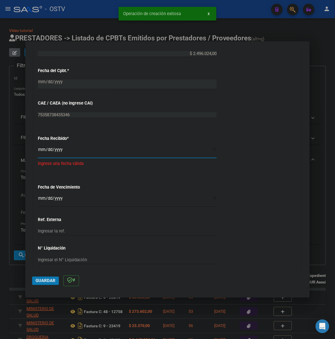
type input "2025-09-01"
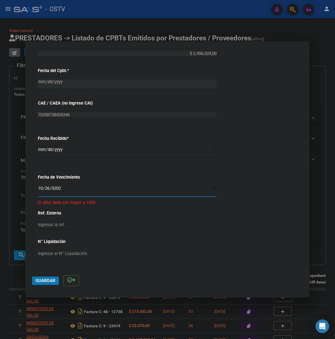
type input "2025-10-26"
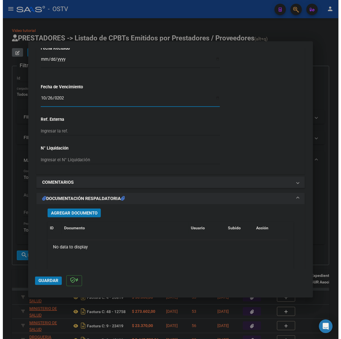
scroll to position [344, 0]
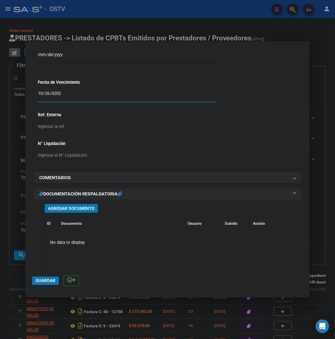
click at [74, 210] on span "Agregar Documento" at bounding box center [71, 208] width 46 height 5
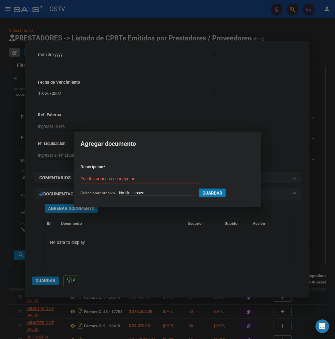
type input "C:\fakepath\FACTURA - 118 8598 - HOSPITAL INTERZONAL GRAL DE AG Y CRON SAN JUAN…"
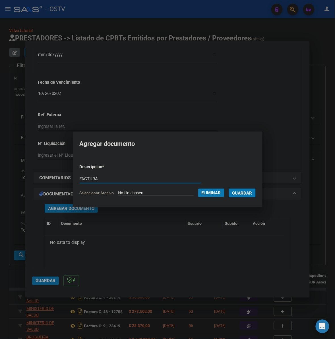
type input "FACTURA"
click at [229, 188] on button "Guardar" at bounding box center [242, 192] width 27 height 9
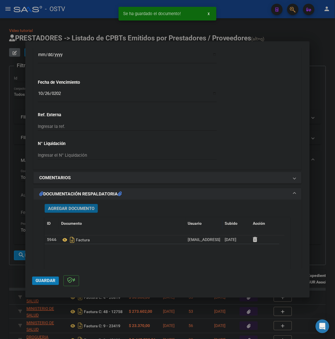
click at [52, 208] on span "Agregar Documento" at bounding box center [71, 208] width 46 height 5
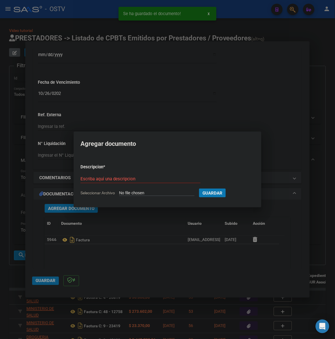
type input "C:\fakepath\ANEXO - 118 8598 - HOSPITAL INTERZONAL GRAL DE AG Y CRON SAN JUAN D…"
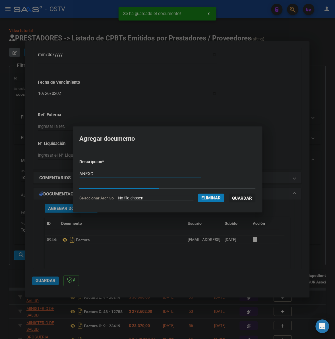
type input "ANEXO"
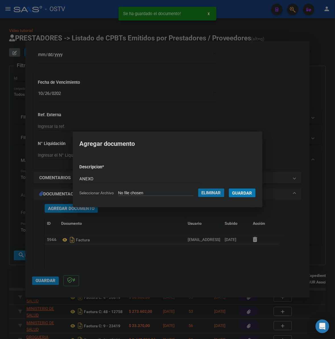
drag, startPoint x: 254, startPoint y: 194, endPoint x: 231, endPoint y: 198, distance: 23.1
click at [253, 194] on span "Guardar" at bounding box center [243, 192] width 20 height 5
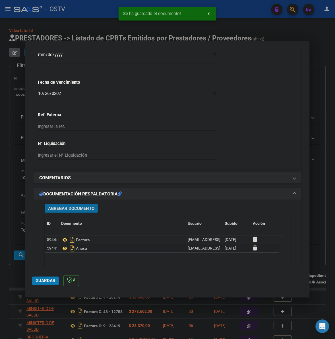
click at [38, 281] on span "Guardar" at bounding box center [46, 280] width 20 height 5
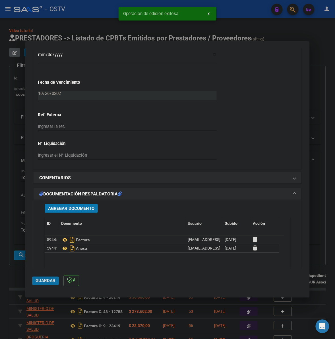
drag, startPoint x: 48, startPoint y: 278, endPoint x: 16, endPoint y: 276, distance: 32.0
click at [48, 278] on span "Guardar" at bounding box center [46, 280] width 20 height 5
drag, startPoint x: 12, startPoint y: 274, endPoint x: 199, endPoint y: 204, distance: 199.6
click at [26, 268] on div "COMPROBANTE VER COMPROBANTE ESTADO: Recibida. En proceso de confirmacion/acepta…" at bounding box center [167, 169] width 335 height 339
drag, startPoint x: 327, startPoint y: 53, endPoint x: 335, endPoint y: 49, distance: 9.2
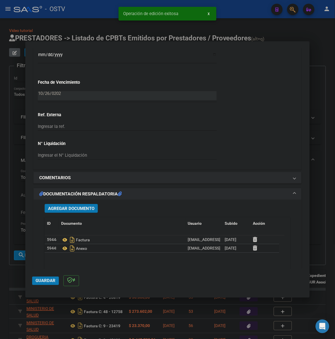
click at [327, 53] on div at bounding box center [167, 169] width 335 height 339
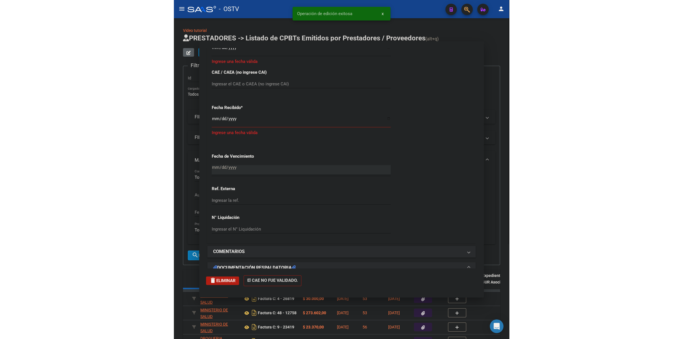
scroll to position [0, 0]
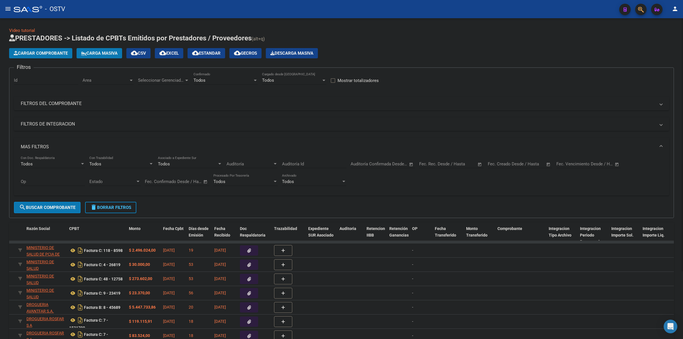
click at [104, 208] on span "delete Borrar Filtros" at bounding box center [110, 207] width 41 height 5
click at [217, 81] on div "No" at bounding box center [223, 80] width 59 height 5
click at [206, 54] on span "Todos" at bounding box center [226, 54] width 64 height 13
click at [420, 55] on div "Cargar Comprobante Carga Masiva cloud_download CSV cloud_download EXCEL cloud_d…" at bounding box center [341, 53] width 665 height 10
drag, startPoint x: 412, startPoint y: 56, endPoint x: 388, endPoint y: 106, distance: 55.4
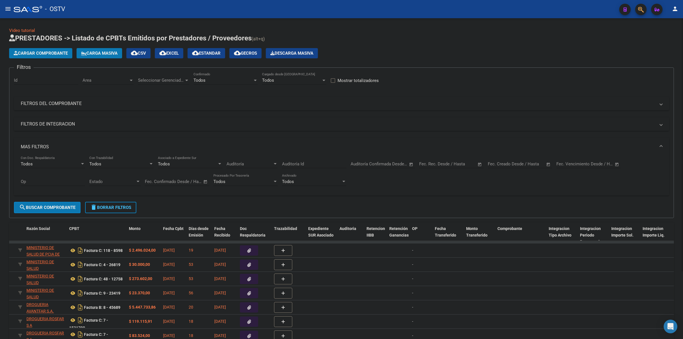
click at [412, 56] on div "Cargar Comprobante Carga Masiva cloud_download CSV cloud_download EXCEL cloud_d…" at bounding box center [341, 53] width 665 height 10
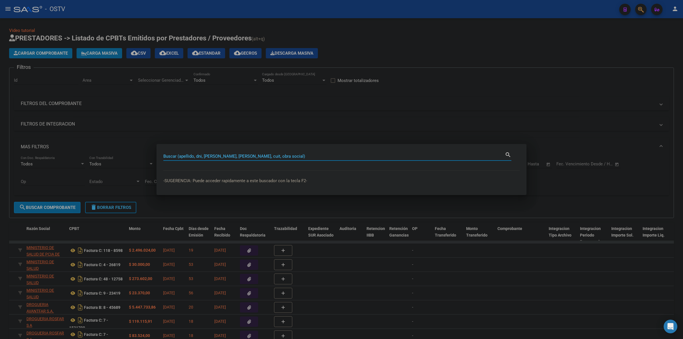
click at [353, 157] on input "Buscar (apellido, dni, cuil, nro traspaso, cuit, obra social)" at bounding box center [334, 156] width 342 height 5
type input "31119847"
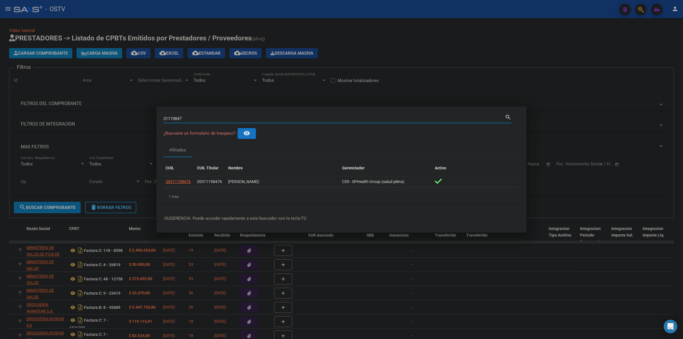
drag, startPoint x: 185, startPoint y: 121, endPoint x: 155, endPoint y: 117, distance: 30.8
click at [155, 117] on div "31119847 Buscar (apellido, dni, cuil, nro traspaso, cuit, obra social) search ¿…" at bounding box center [341, 169] width 683 height 339
drag, startPoint x: 276, startPoint y: 183, endPoint x: 218, endPoint y: 213, distance: 64.4
click at [228, 184] on datatable-body-cell "GALARZA ELIAS DAMIAN -" at bounding box center [283, 181] width 114 height 11
copy div "GALARZA ELIAS DAMIAN -"
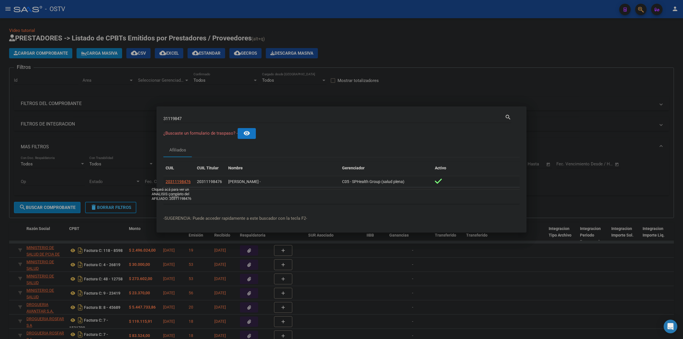
click at [184, 181] on span "20311198476" at bounding box center [178, 181] width 25 height 5
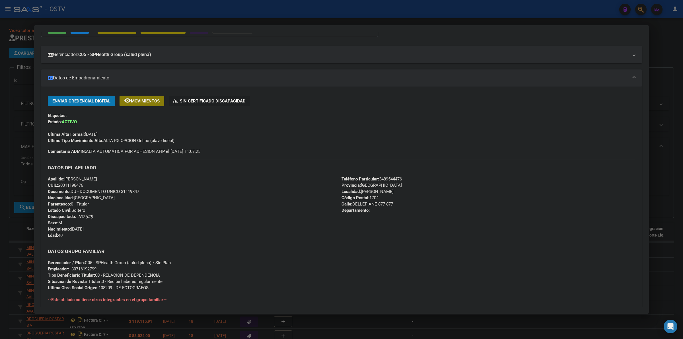
scroll to position [45, 0]
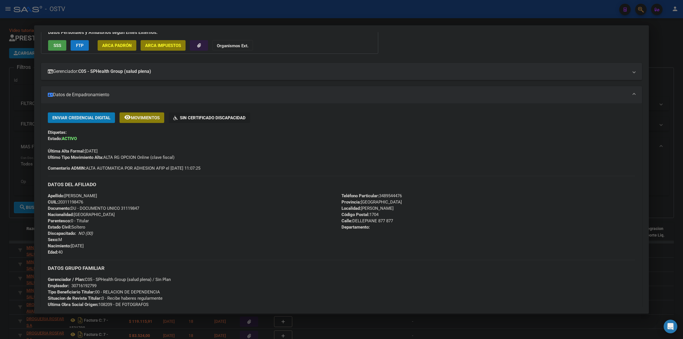
click at [418, 167] on div "Enviar Credencial Digital remove_red_eye Movimientos Sin Certificado Discapacid…" at bounding box center [342, 141] width 588 height 59
click at [671, 60] on div at bounding box center [341, 169] width 683 height 339
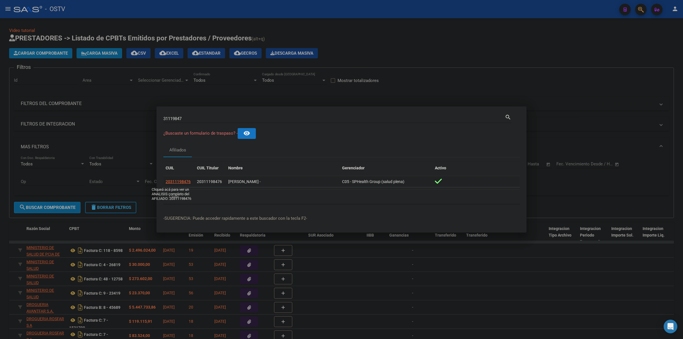
click at [180, 182] on span "20311198476" at bounding box center [178, 181] width 25 height 5
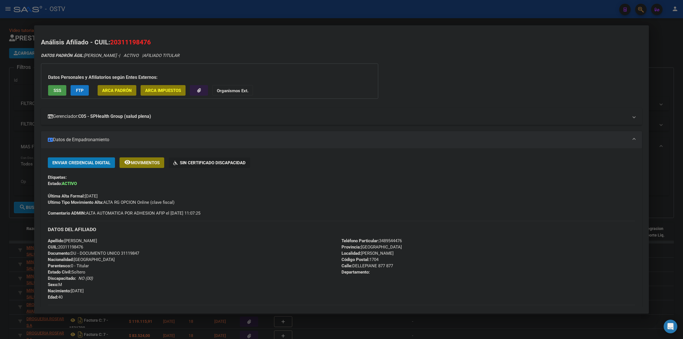
click at [626, 121] on mat-expansion-panel-header "Gerenciador: C05 - SPHealth Group (salud plena)" at bounding box center [341, 116] width 601 height 17
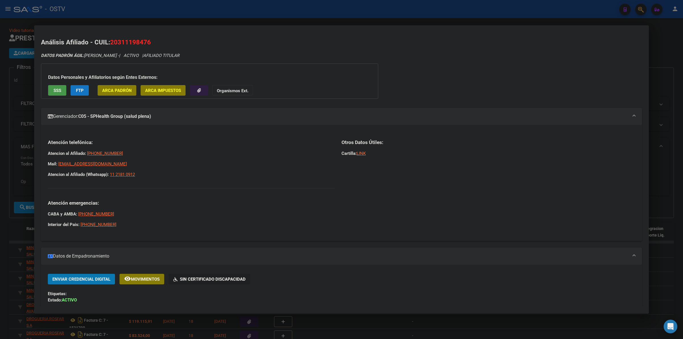
click at [626, 121] on mat-expansion-panel-header "Gerenciador: C05 - SPHealth Group (salud plena)" at bounding box center [341, 116] width 601 height 17
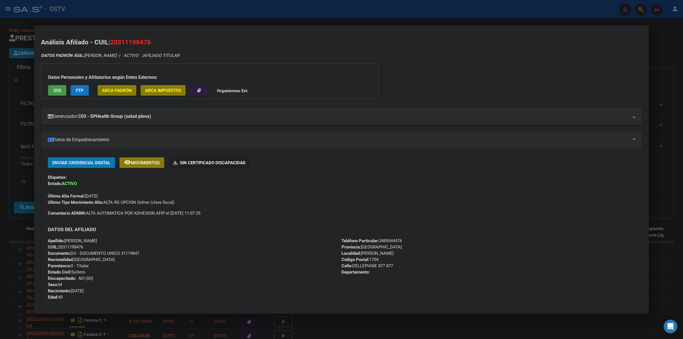
click at [621, 140] on mat-panel-title "Datos de Empadronamiento" at bounding box center [338, 139] width 581 height 7
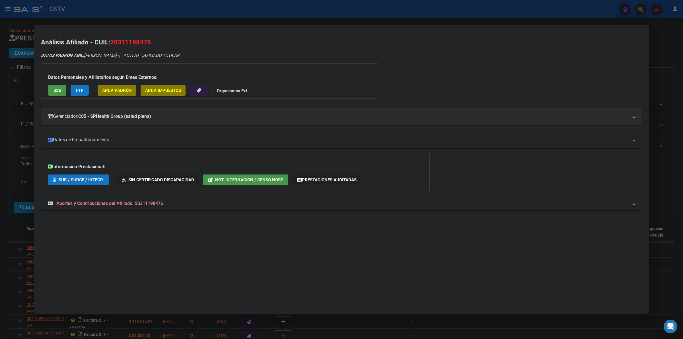
click at [621, 140] on mat-panel-title "Datos de Empadronamiento" at bounding box center [338, 139] width 581 height 7
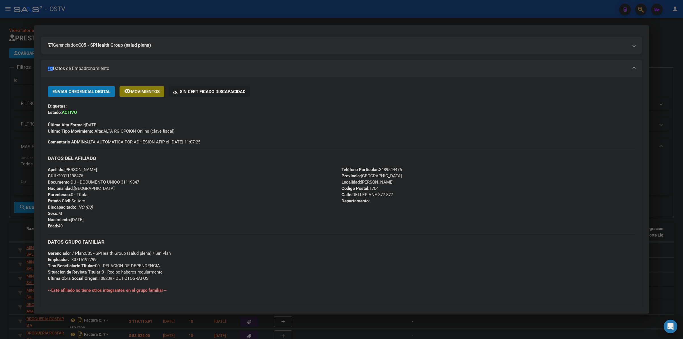
scroll to position [0, 0]
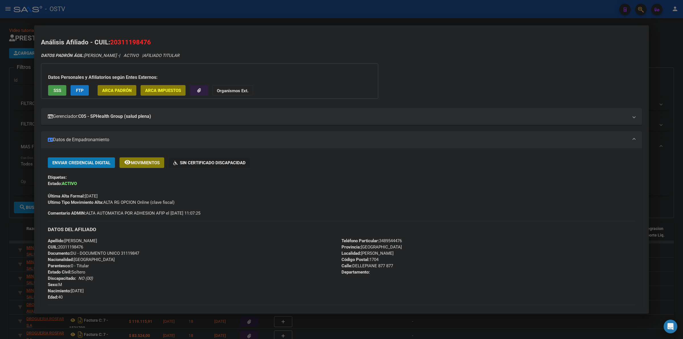
click at [666, 78] on div at bounding box center [341, 169] width 683 height 339
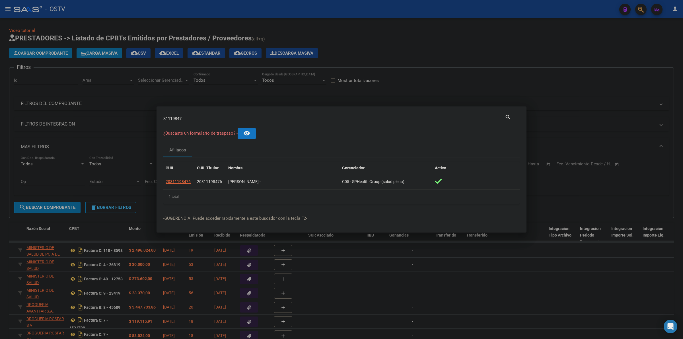
click at [411, 67] on div at bounding box center [341, 169] width 683 height 339
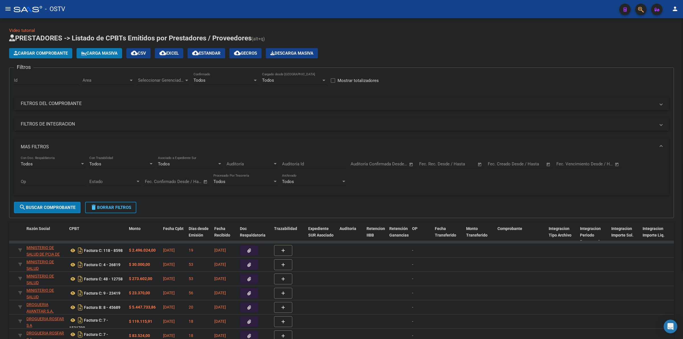
click at [529, 38] on h1 "PRESTADORES -> Listado de CPBTs Emitidos por Prestadores / Proveedores (alt+q)" at bounding box center [341, 39] width 665 height 10
drag, startPoint x: 108, startPoint y: 207, endPoint x: 191, endPoint y: 98, distance: 136.3
click at [108, 206] on span "delete Borrar Filtros" at bounding box center [110, 207] width 41 height 5
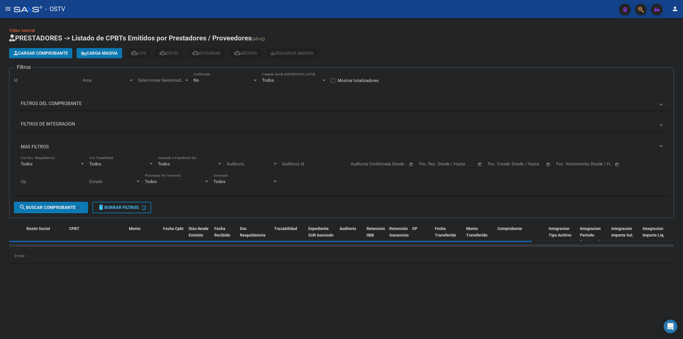
click at [223, 80] on div "No" at bounding box center [223, 80] width 59 height 5
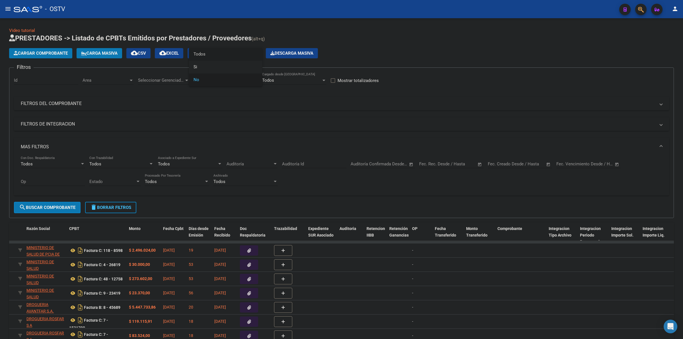
click at [205, 54] on span "Todos" at bounding box center [226, 54] width 64 height 13
click at [40, 146] on mat-panel-title "MAS FILTROS" at bounding box center [338, 147] width 635 height 6
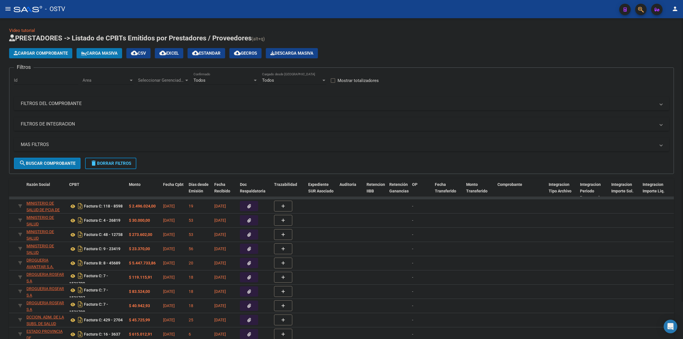
click at [110, 100] on mat-expansion-panel-header "FILTROS DEL COMPROBANTE" at bounding box center [341, 104] width 655 height 14
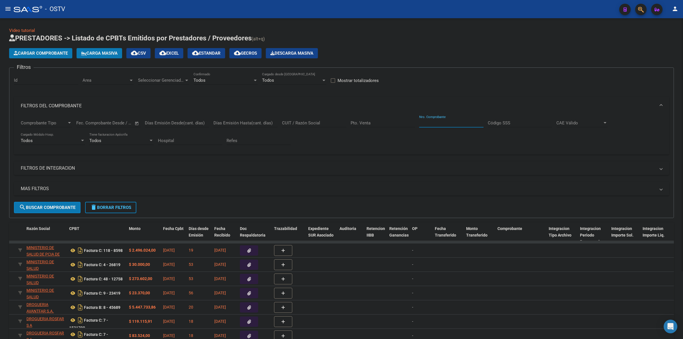
click at [468, 124] on input "Nro. Comprobante" at bounding box center [451, 122] width 64 height 5
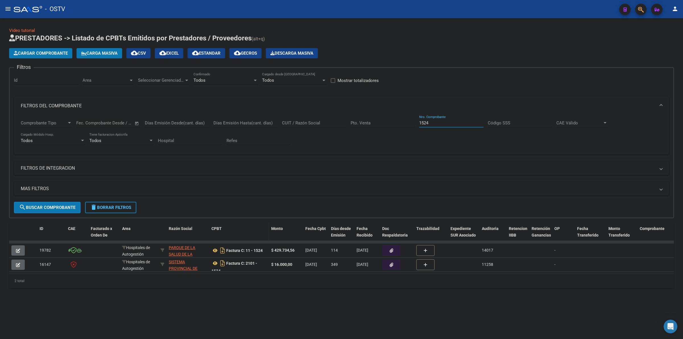
type input "1524"
drag, startPoint x: 268, startPoint y: 226, endPoint x: 325, endPoint y: 231, distance: 58.1
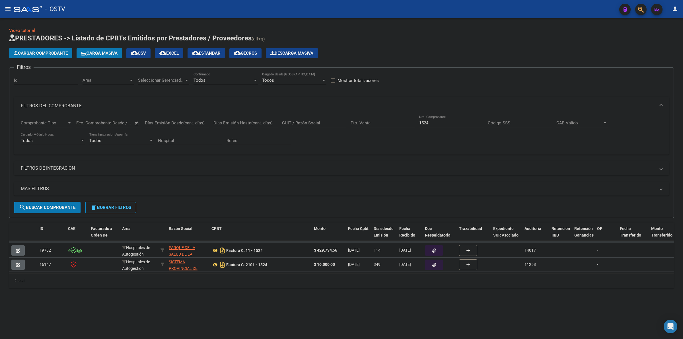
drag, startPoint x: 313, startPoint y: 249, endPoint x: 342, endPoint y: 251, distance: 28.2
click at [342, 251] on datatable-body-cell "$ 429.734,56" at bounding box center [329, 250] width 34 height 14
drag, startPoint x: 399, startPoint y: 250, endPoint x: 357, endPoint y: 259, distance: 43.3
click at [406, 251] on span "10/06/2025" at bounding box center [405, 250] width 12 height 5
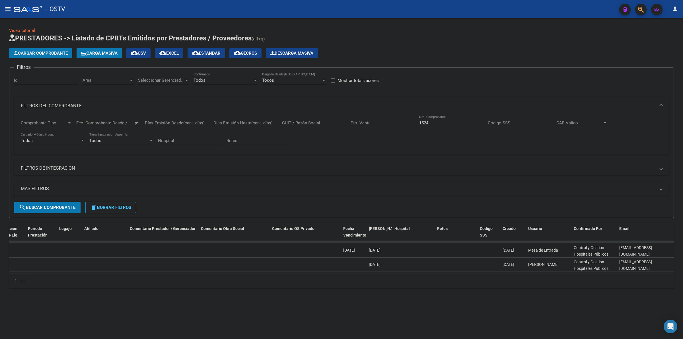
scroll to position [0, 0]
drag, startPoint x: 516, startPoint y: 251, endPoint x: 524, endPoint y: 251, distance: 8.5
click at [524, 251] on datatable-body-cell "10/06/2025" at bounding box center [514, 250] width 26 height 14
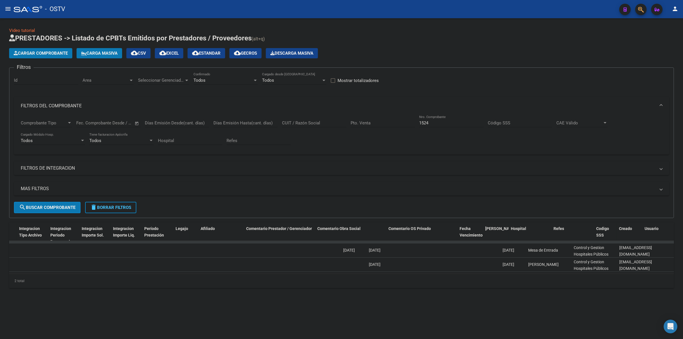
scroll to position [0, 0]
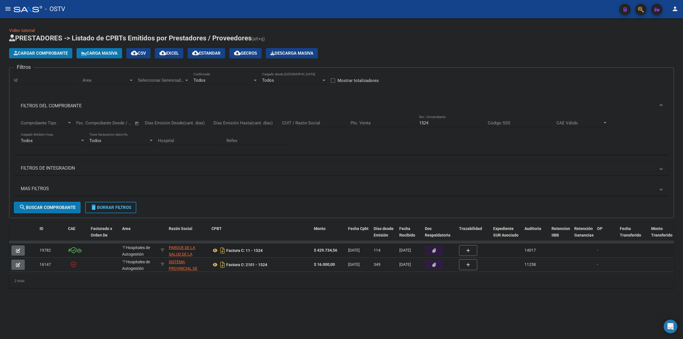
drag, startPoint x: 38, startPoint y: 250, endPoint x: 52, endPoint y: 250, distance: 13.1
click at [52, 250] on datatable-body-cell "19782" at bounding box center [51, 250] width 28 height 14
click at [109, 207] on span "delete Borrar Filtros" at bounding box center [110, 207] width 41 height 5
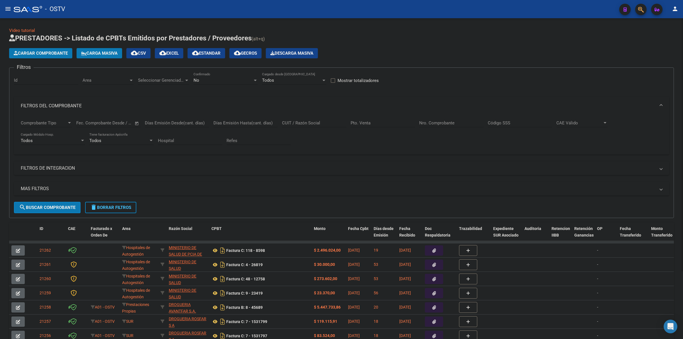
click at [226, 86] on div "No Confirmado" at bounding box center [226, 81] width 64 height 18
click at [221, 77] on div "No Confirmado" at bounding box center [226, 78] width 64 height 12
click at [210, 56] on span "Todos" at bounding box center [226, 54] width 64 height 13
click at [442, 120] on input "Nro. Comprobante" at bounding box center [451, 122] width 64 height 5
paste input "315"
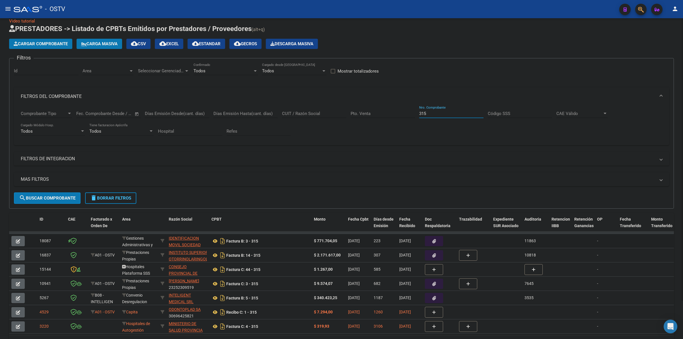
scroll to position [24, 0]
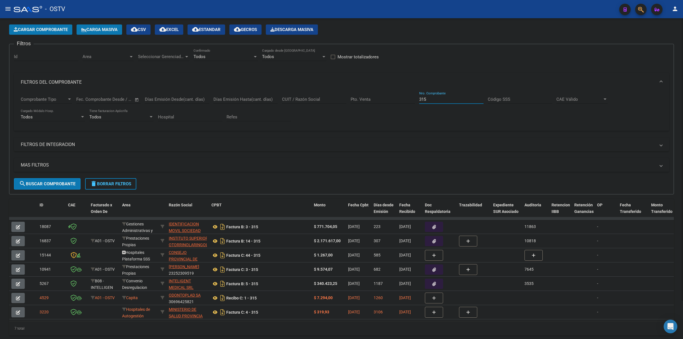
type input "315"
click at [372, 93] on div "Pto. Venta" at bounding box center [383, 97] width 64 height 12
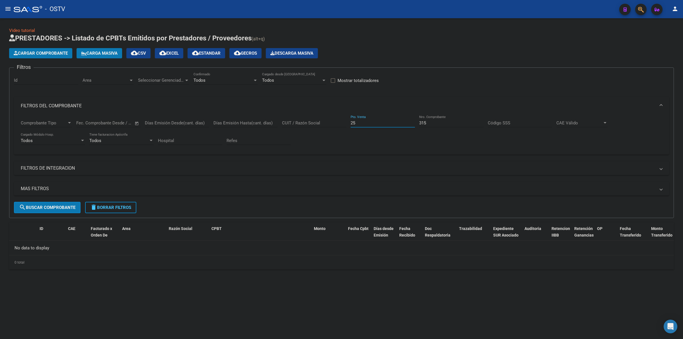
scroll to position [0, 0]
type input "25"
click at [448, 124] on input "315" at bounding box center [451, 122] width 64 height 5
type input "1524"
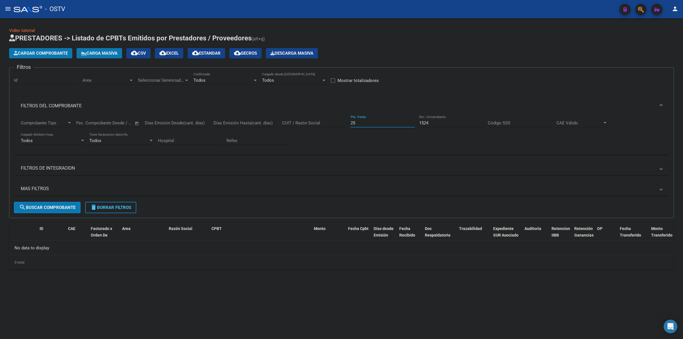
click at [387, 123] on input "25" at bounding box center [383, 122] width 64 height 5
click at [354, 121] on input "25" at bounding box center [383, 122] width 64 height 5
type input "1"
click at [110, 210] on button "delete Borrar Filtros" at bounding box center [110, 207] width 51 height 11
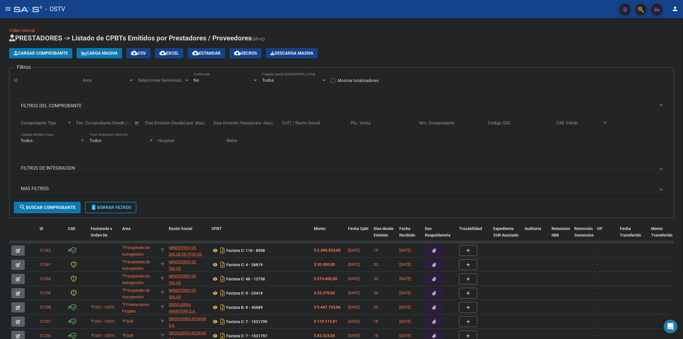
click at [375, 123] on input "Pto. Venta" at bounding box center [383, 122] width 64 height 5
type input "11"
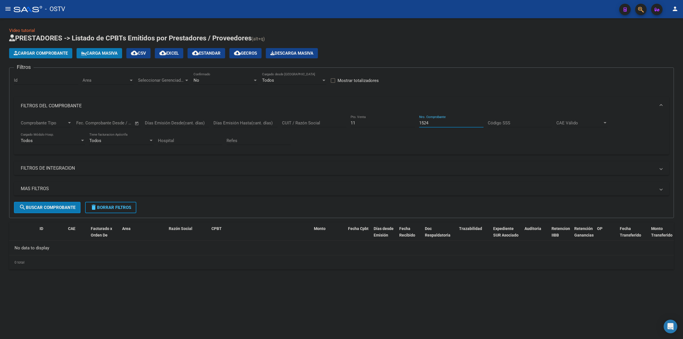
type input "1524"
click at [210, 80] on div "No" at bounding box center [223, 80] width 59 height 5
drag, startPoint x: 207, startPoint y: 55, endPoint x: 181, endPoint y: 69, distance: 29.3
click at [206, 55] on span "Todos" at bounding box center [226, 54] width 64 height 13
click at [55, 207] on span "search Buscar Comprobante" at bounding box center [47, 207] width 56 height 5
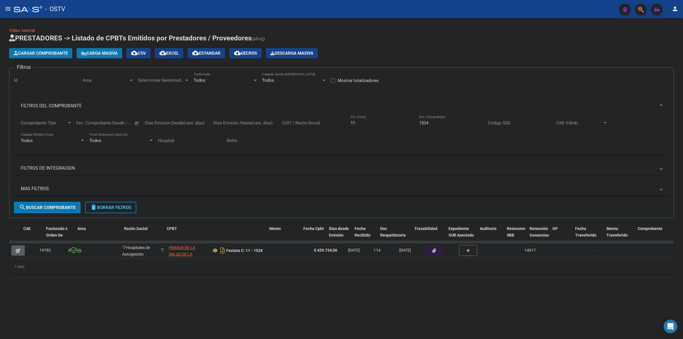
scroll to position [0, 83]
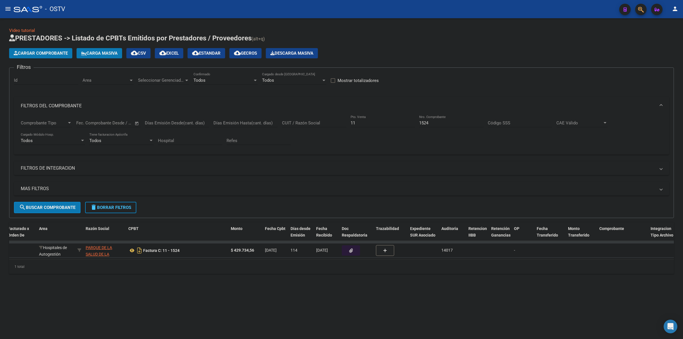
click at [347, 249] on button "button" at bounding box center [351, 250] width 18 height 10
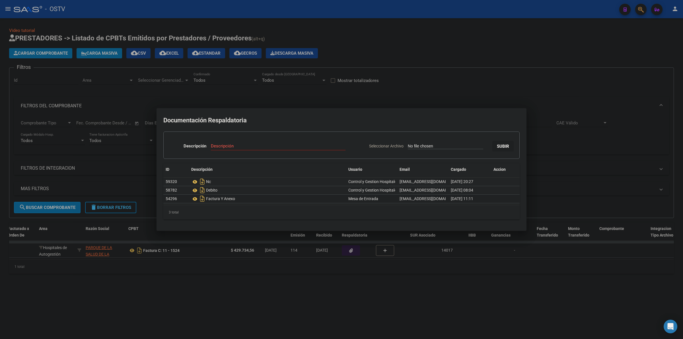
drag, startPoint x: 208, startPoint y: 198, endPoint x: 253, endPoint y: 198, distance: 45.0
click at [253, 198] on div "Factura Y Anexo" at bounding box center [267, 198] width 153 height 9
drag, startPoint x: 458, startPoint y: 199, endPoint x: 388, endPoint y: 203, distance: 69.6
click at [458, 199] on span "10/06/2025 11:11" at bounding box center [462, 198] width 22 height 5
click at [215, 208] on div "3 total" at bounding box center [341, 212] width 356 height 14
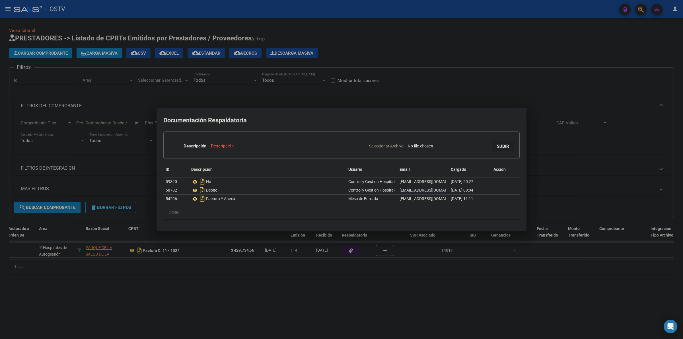
click at [278, 281] on div at bounding box center [341, 169] width 683 height 339
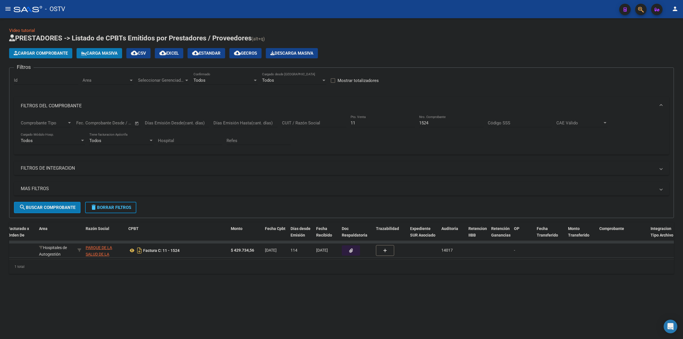
drag, startPoint x: 291, startPoint y: 255, endPoint x: 259, endPoint y: 258, distance: 31.5
click at [259, 258] on datatable-selection "19782 Hospitales de Autogestión PARQUE DE LA SALUD DE LA PROVINCIA DE MISIONES …" at bounding box center [258, 256] width 665 height 5
drag, startPoint x: 255, startPoint y: 258, endPoint x: 161, endPoint y: 263, distance: 94.1
click at [161, 259] on datatable-body "19782 Hospitales de Autogestión PARQUE DE LA SALUD DE LA PROVINCIA DE MISIONES …" at bounding box center [341, 250] width 665 height 19
click at [168, 270] on div "1 total" at bounding box center [341, 267] width 665 height 14
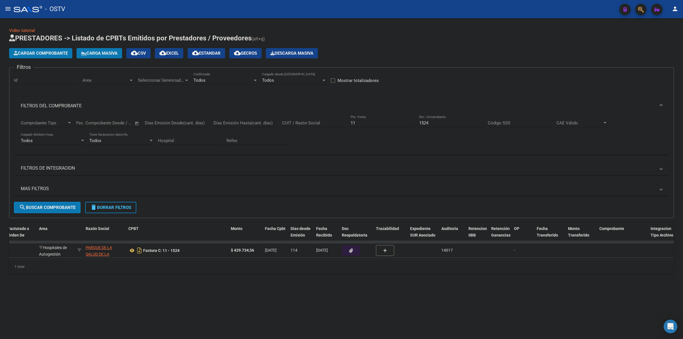
scroll to position [0, 0]
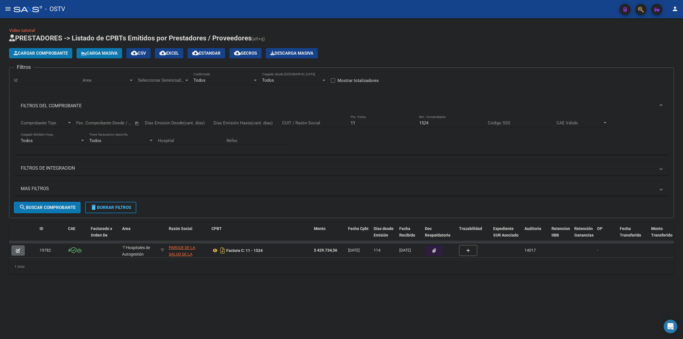
drag, startPoint x: 101, startPoint y: 284, endPoint x: 144, endPoint y: 331, distance: 63.9
click at [104, 287] on div "Video tutorial PRESTADORES -> Listado de CPBTs Emitidos por Prestadores / Prove…" at bounding box center [341, 155] width 683 height 274
click at [369, 315] on mat-sidenav-content "Video tutorial PRESTADORES -> Listado de CPBTs Emitidos por Prestadores / Prove…" at bounding box center [341, 178] width 683 height 321
click at [55, 56] on button "Cargar Comprobante" at bounding box center [40, 53] width 63 height 10
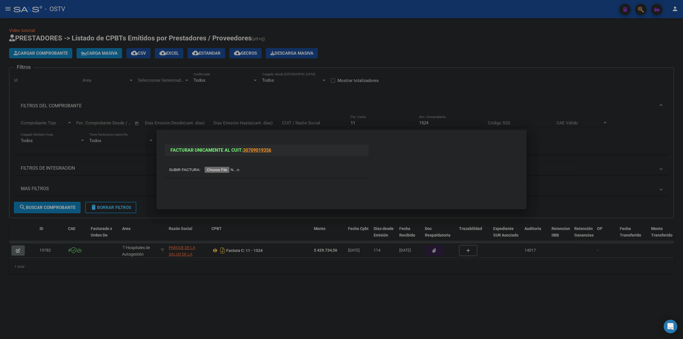
click at [236, 173] on div at bounding box center [266, 170] width 195 height 7
click at [234, 170] on input "file" at bounding box center [205, 170] width 72 height 6
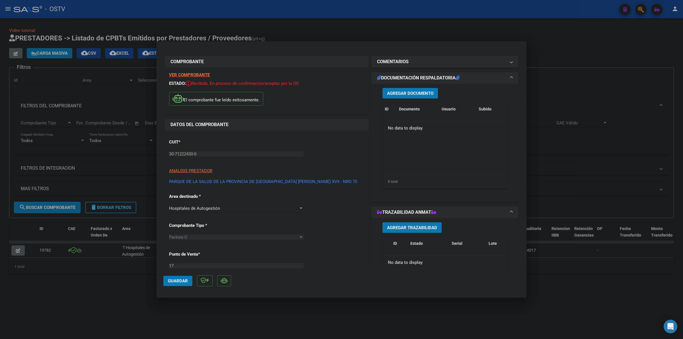
click at [355, 283] on mat-dialog-actions "Guardar" at bounding box center [341, 280] width 356 height 22
click at [412, 93] on span "Agregar Documento" at bounding box center [410, 93] width 46 height 5
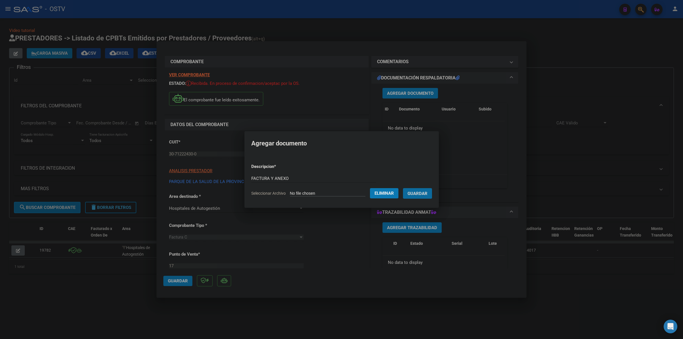
click at [403, 188] on button "Guardar" at bounding box center [417, 193] width 29 height 11
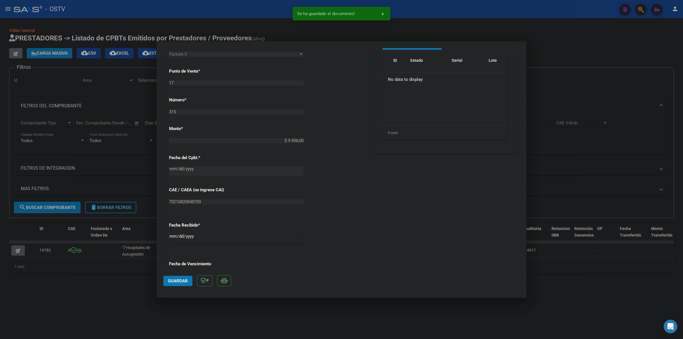
scroll to position [249, 0]
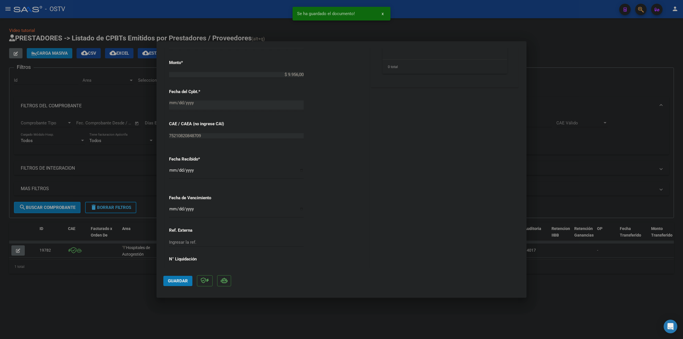
click at [170, 165] on div "Fecha Recibido * 2025-09-15 Ingresar la fecha" at bounding box center [266, 168] width 195 height 32
click at [171, 171] on input "2025-09-15" at bounding box center [236, 172] width 135 height 9
click at [171, 211] on input "Ingresar la fecha" at bounding box center [236, 211] width 135 height 9
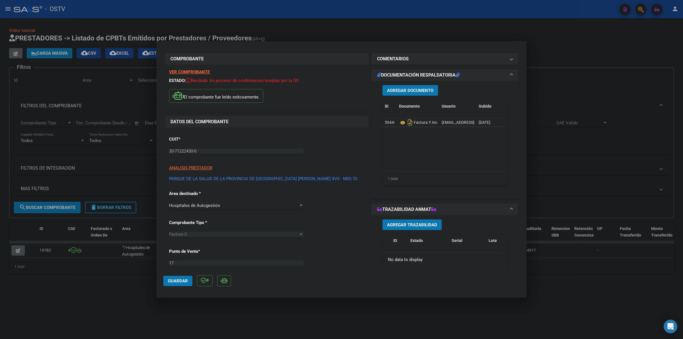
scroll to position [0, 0]
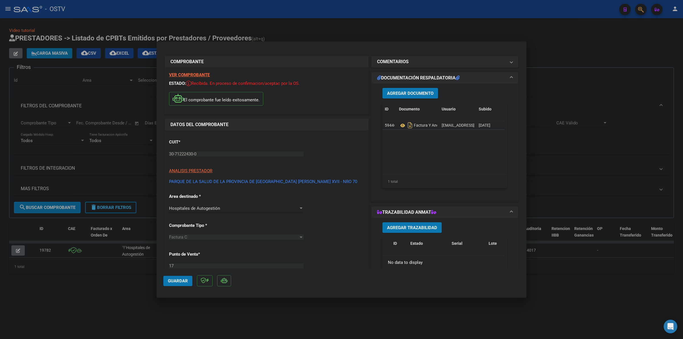
click at [173, 283] on span "Guardar" at bounding box center [178, 280] width 20 height 5
drag, startPoint x: 167, startPoint y: 305, endPoint x: 156, endPoint y: 296, distance: 14.9
click at [167, 306] on div at bounding box center [341, 169] width 683 height 339
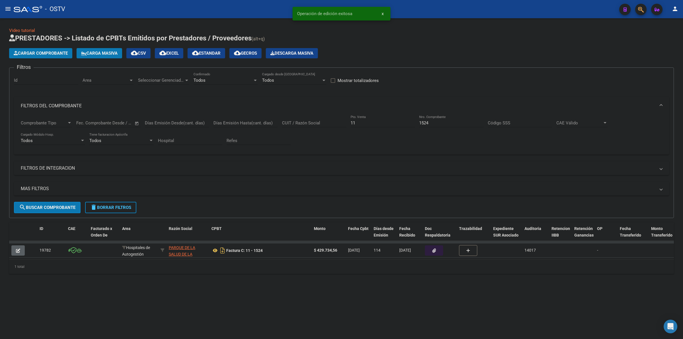
click at [117, 205] on span "delete Borrar Filtros" at bounding box center [110, 207] width 41 height 5
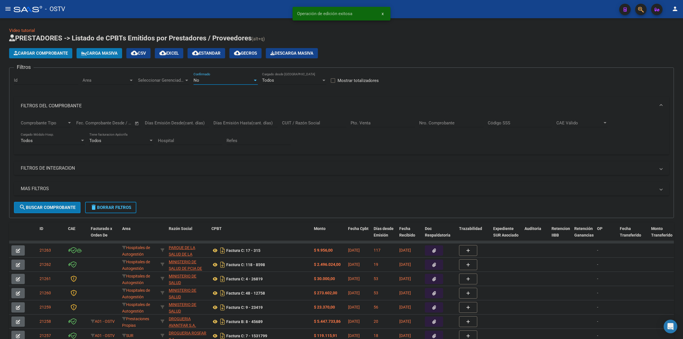
click at [227, 78] on div "No" at bounding box center [223, 80] width 59 height 5
click at [213, 54] on span "Todos" at bounding box center [226, 54] width 64 height 13
click at [53, 209] on button "search Buscar Comprobante" at bounding box center [47, 207] width 67 height 11
click at [88, 110] on mat-expansion-panel-header "FILTROS DEL COMPROBANTE" at bounding box center [341, 106] width 655 height 18
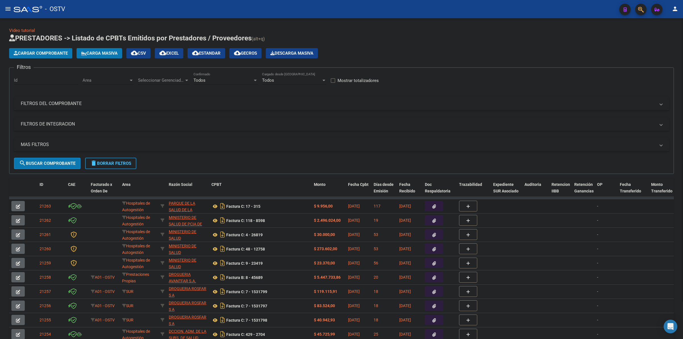
click at [44, 208] on span "21263" at bounding box center [45, 206] width 11 height 5
copy span "21263"
